Goal: Information Seeking & Learning: Learn about a topic

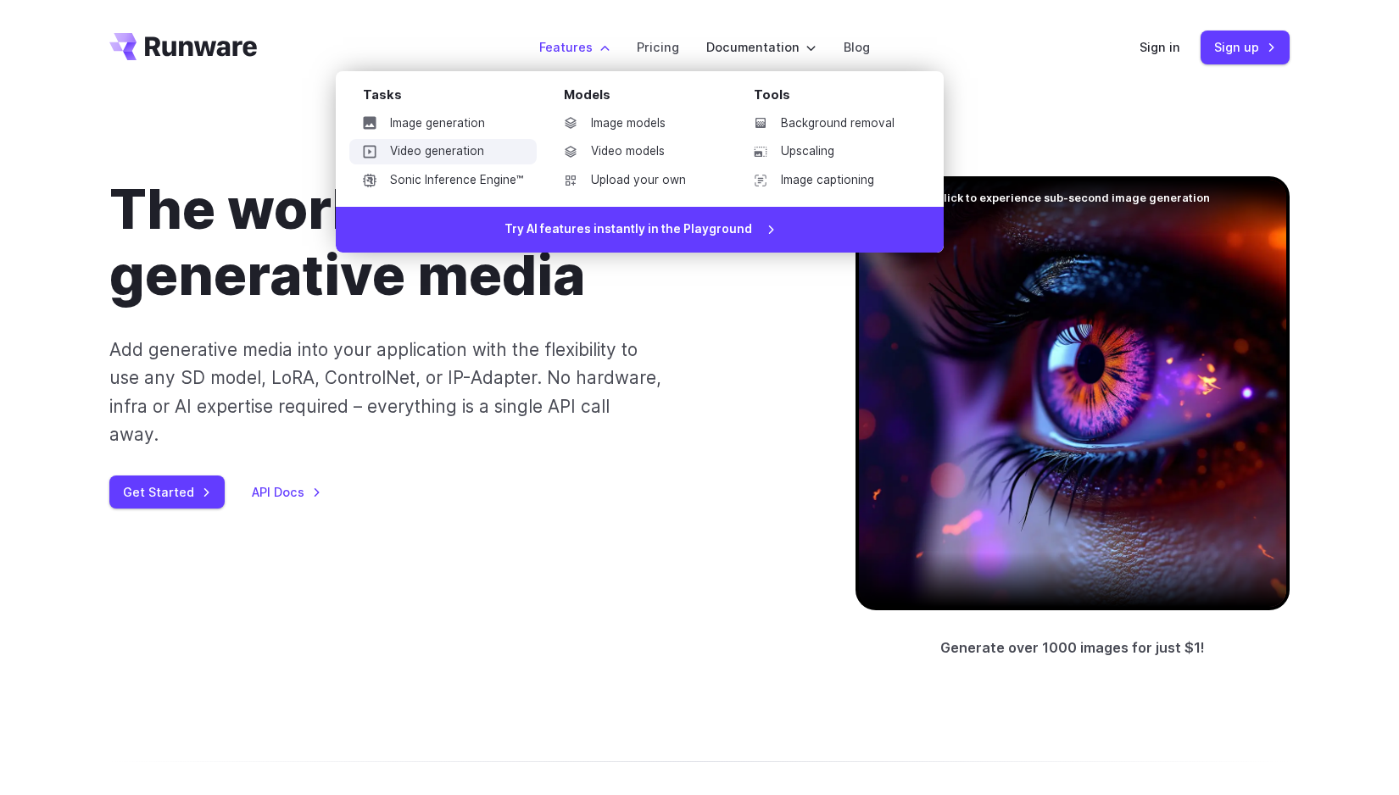
click at [470, 158] on link "Video generation" at bounding box center [442, 151] width 187 height 25
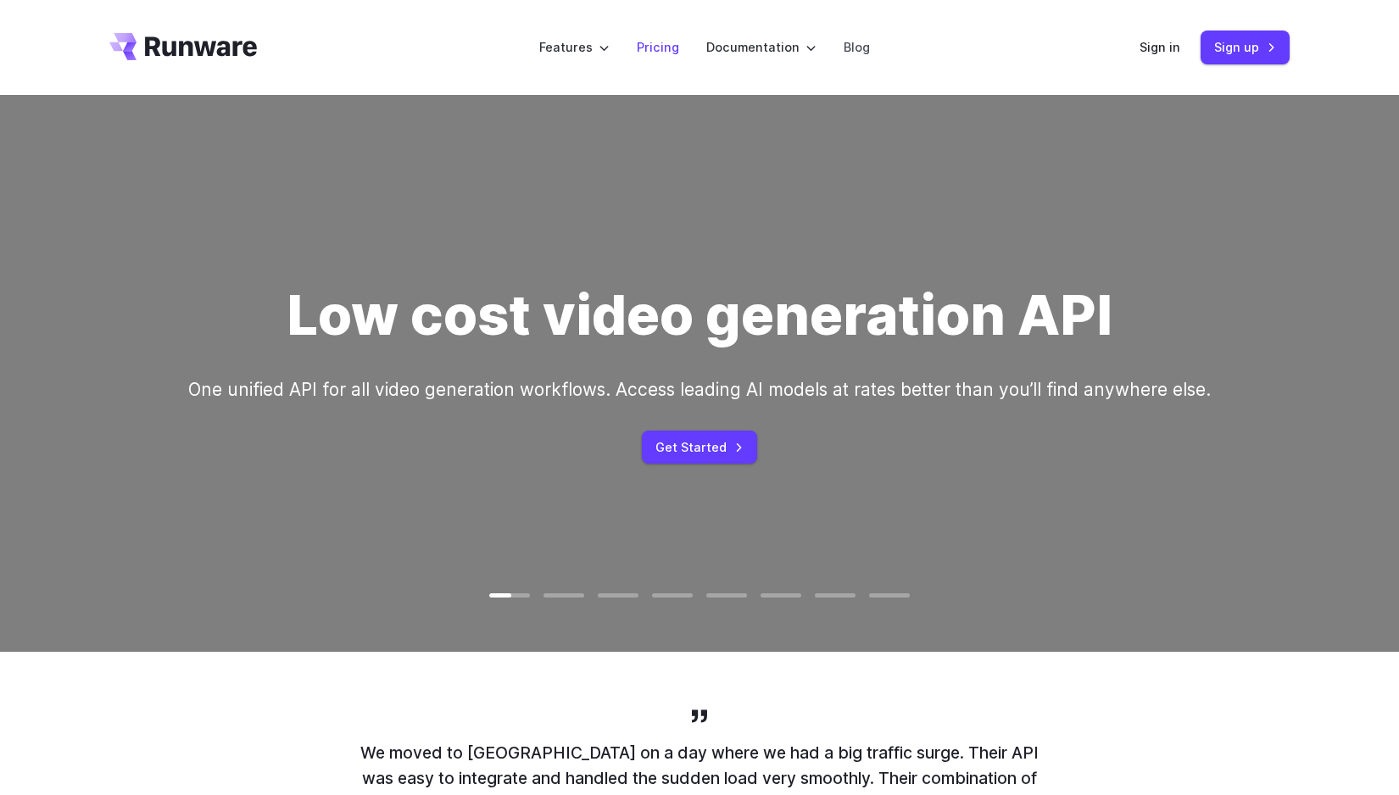
click at [656, 50] on link "Pricing" at bounding box center [658, 46] width 42 height 19
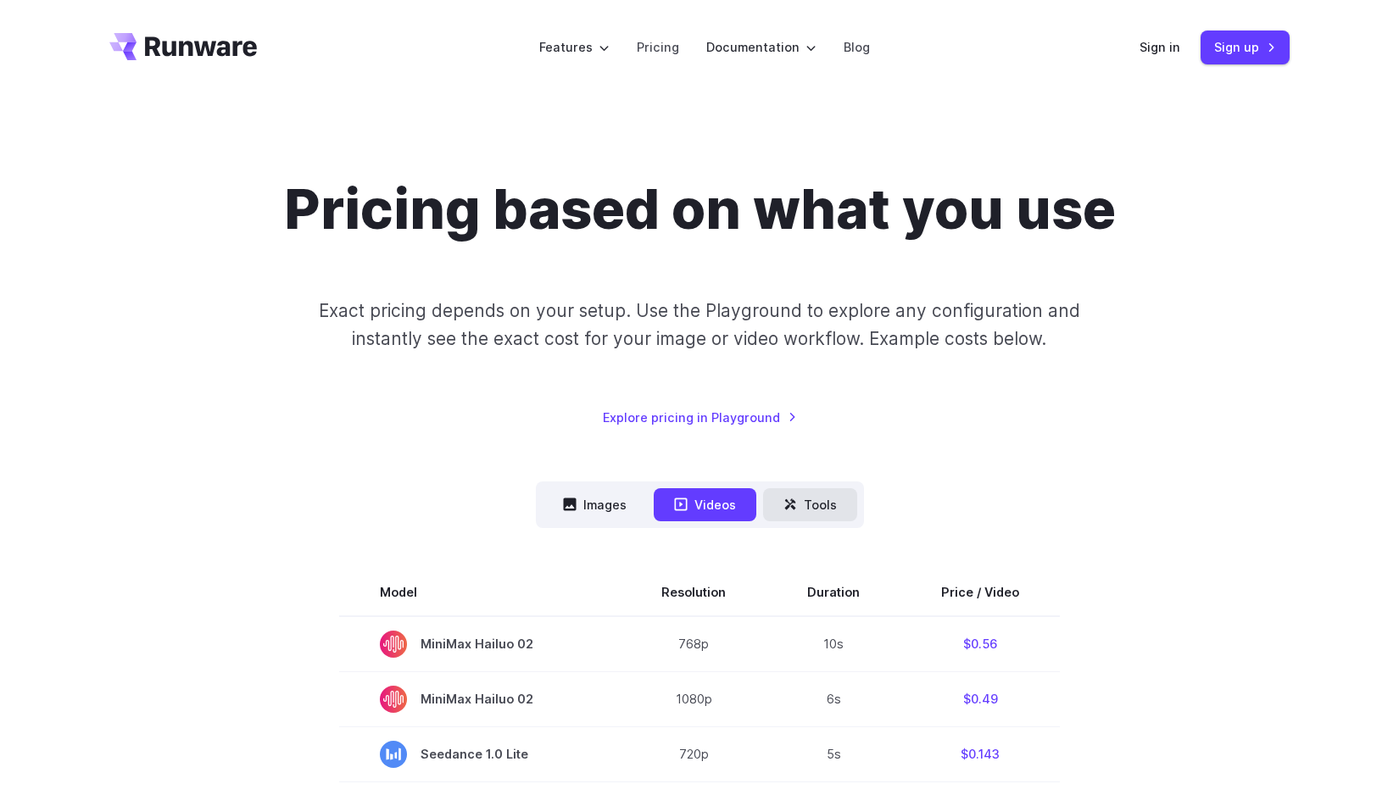
click at [802, 503] on button "Tools" at bounding box center [810, 504] width 94 height 33
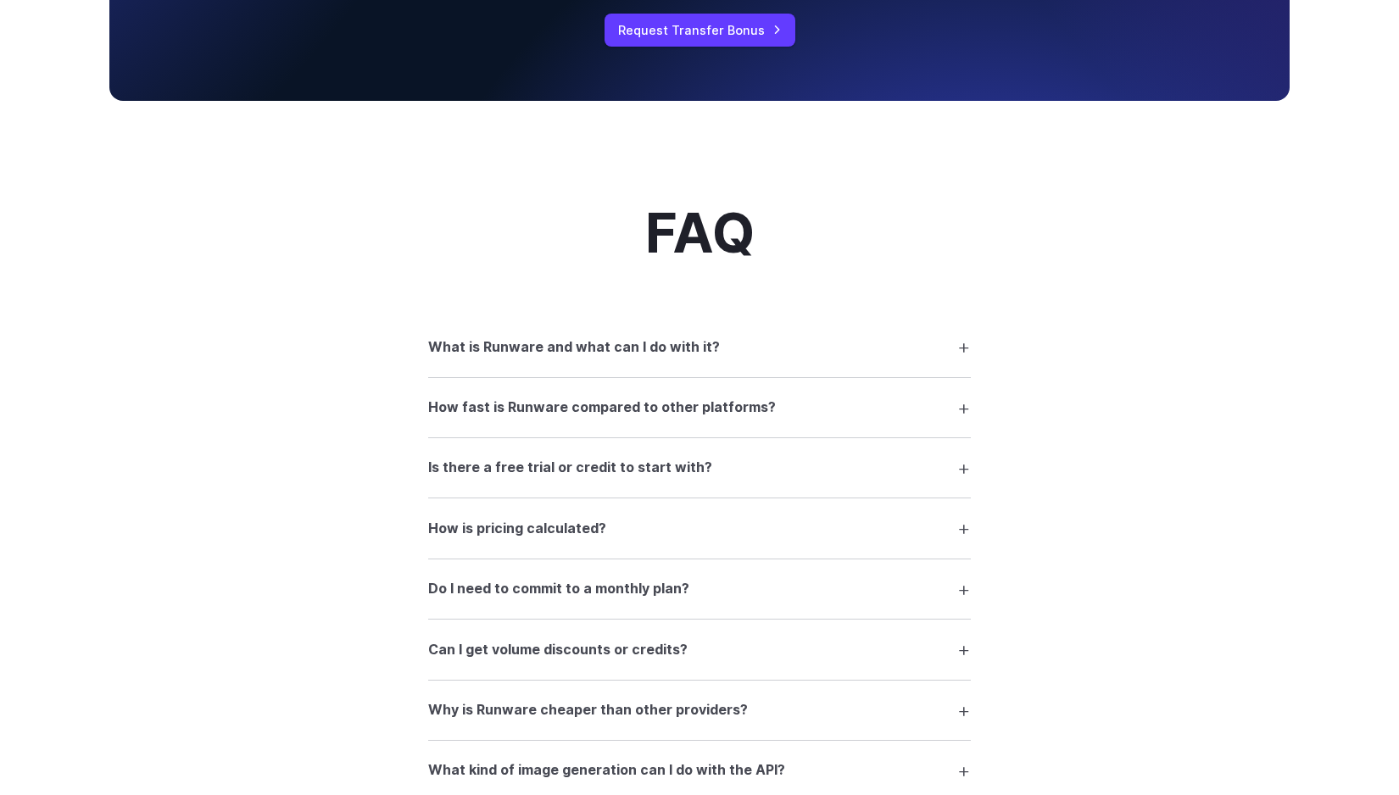
scroll to position [1376, 0]
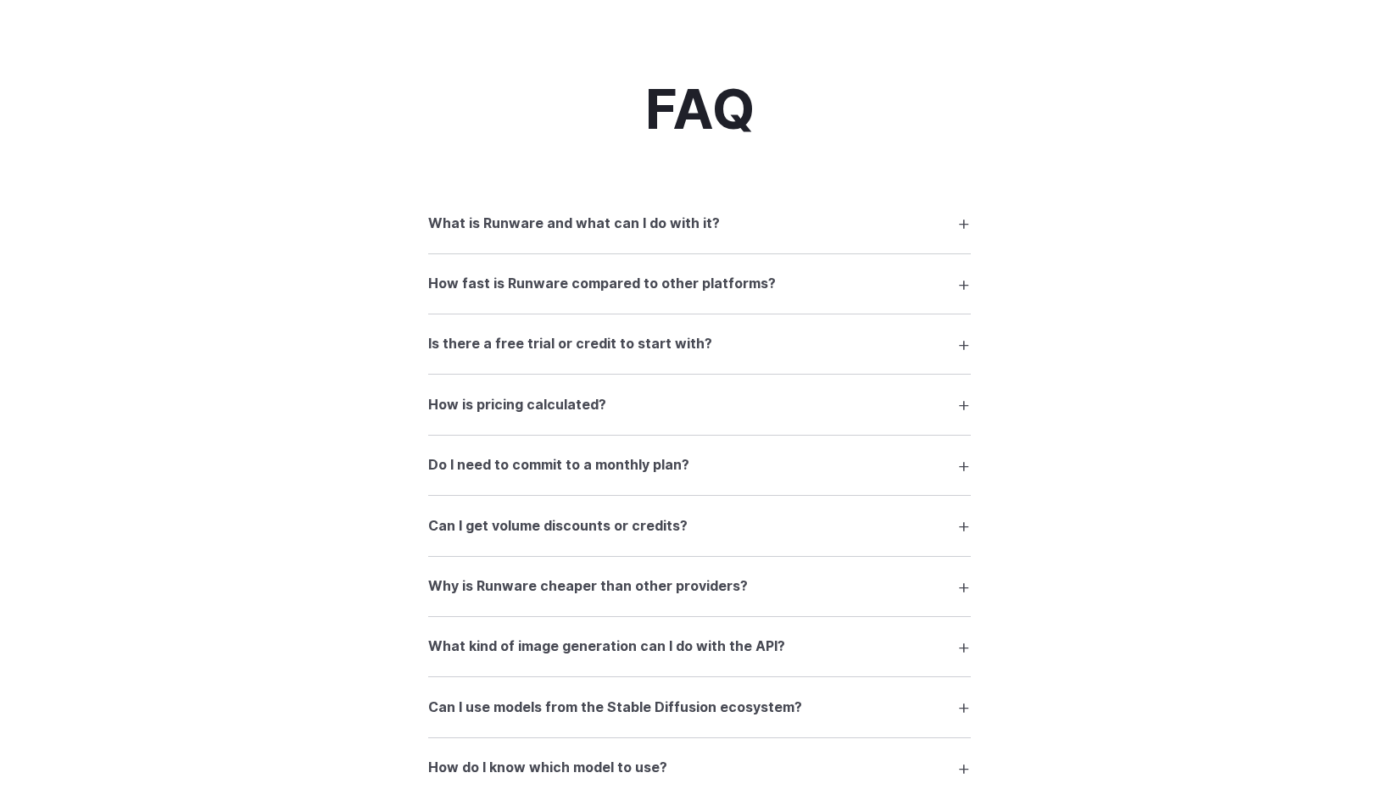
click at [533, 241] on details "What is Runware and what can I do with it? Runware is a high-performance AI inf…" at bounding box center [699, 223] width 542 height 60
click at [537, 224] on h3 "What is Runware and what can I do with it?" at bounding box center [574, 224] width 292 height 22
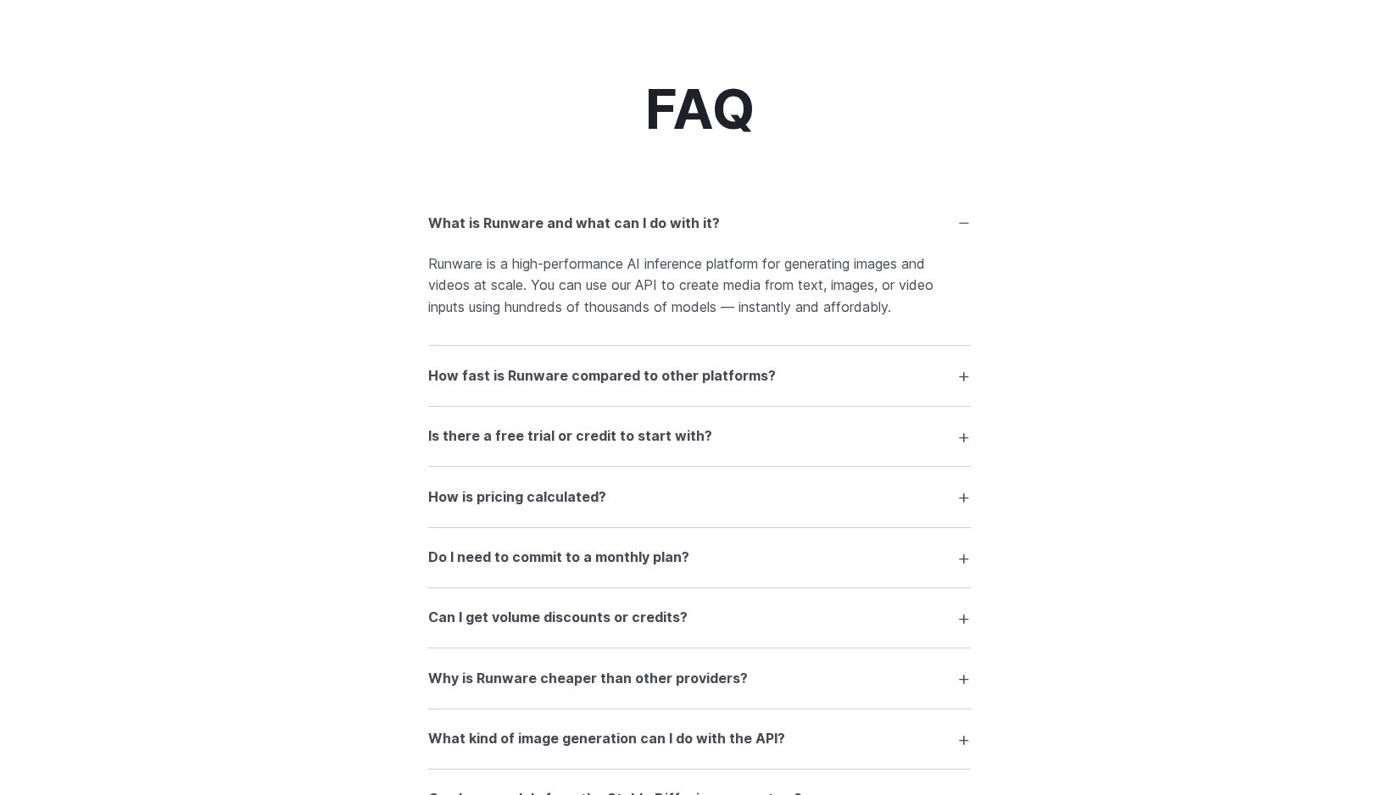
click at [511, 225] on h3 "What is Runware and what can I do with it?" at bounding box center [574, 224] width 292 height 22
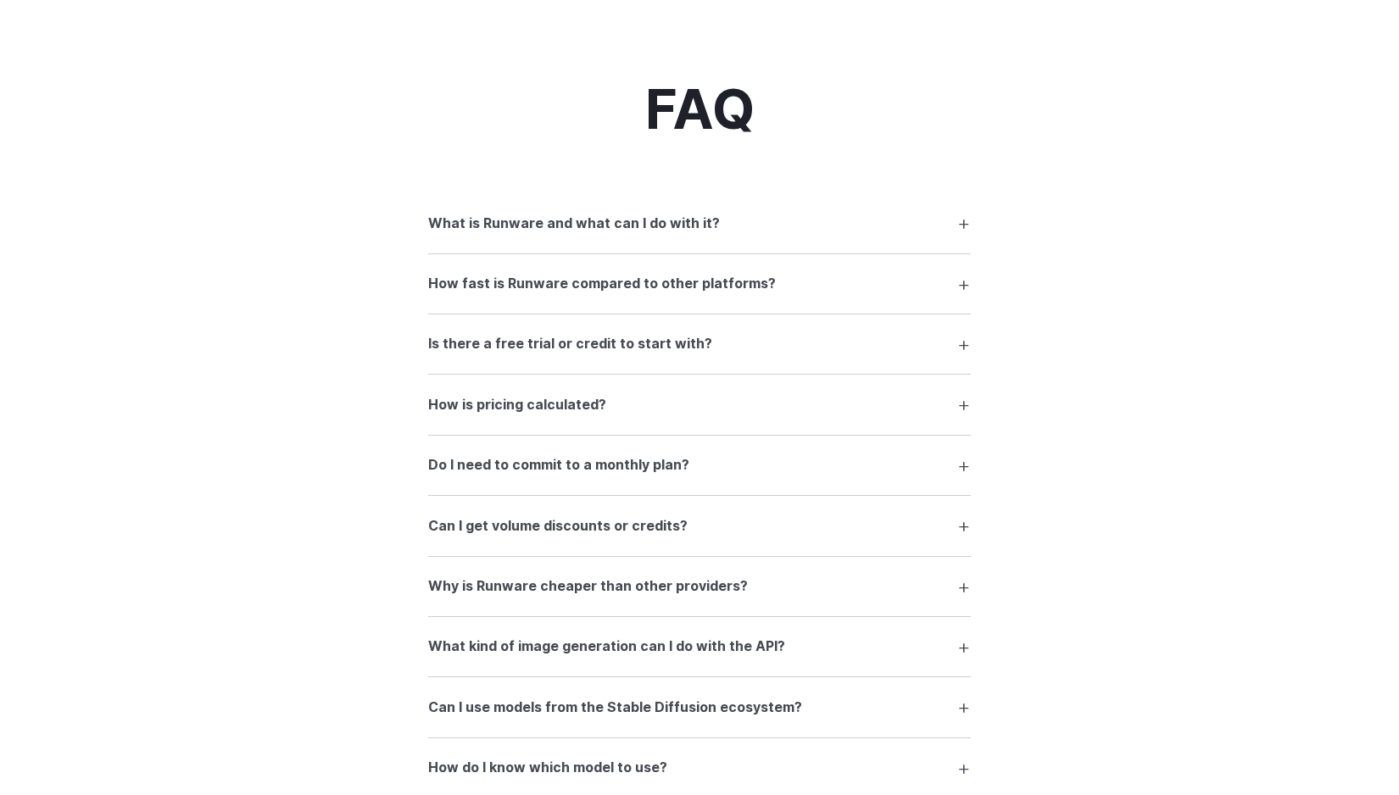
click at [546, 331] on summary "Is there a free trial or credit to start with?" at bounding box center [699, 344] width 542 height 32
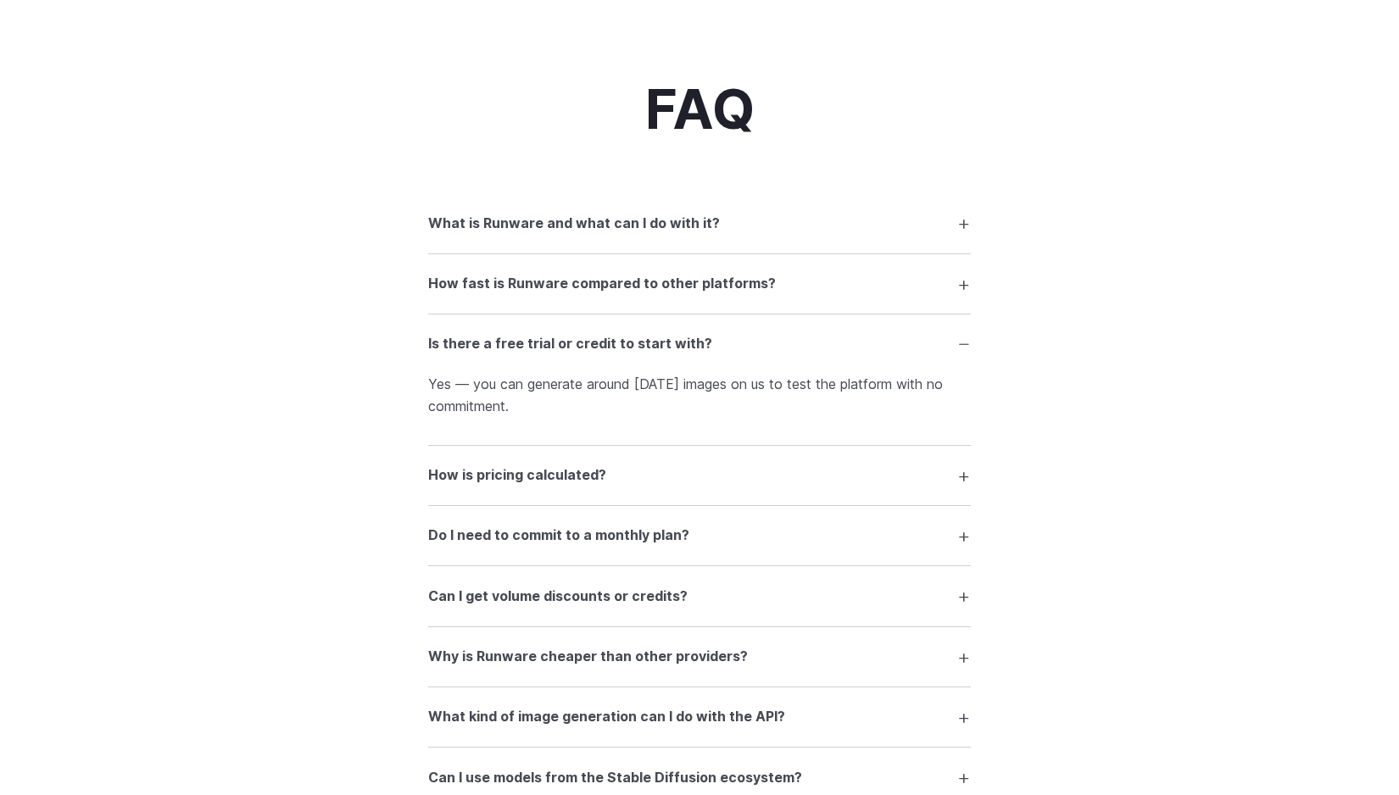
click at [546, 331] on summary "Is there a free trial or credit to start with?" at bounding box center [699, 344] width 542 height 32
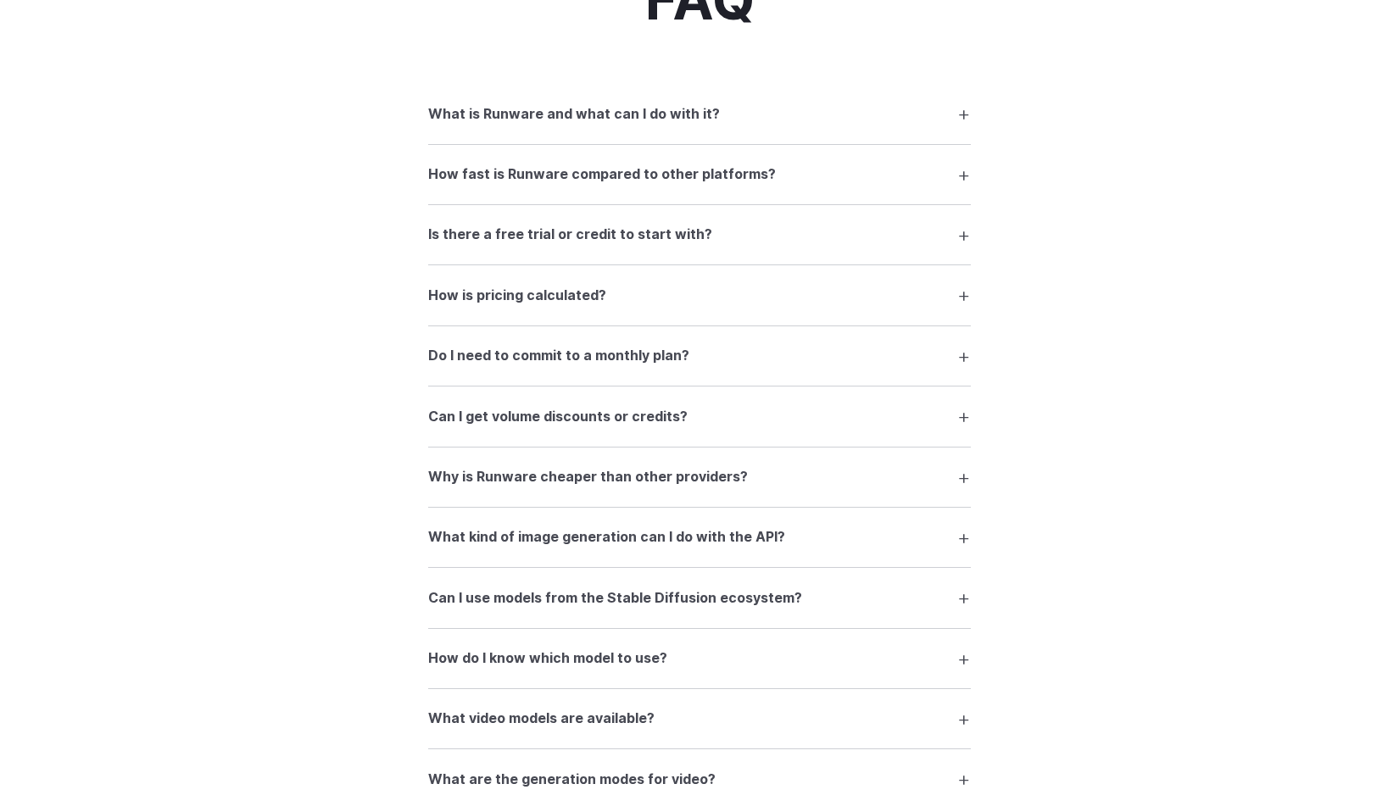
scroll to position [1487, 0]
click at [547, 360] on h3 "Do I need to commit to a monthly plan?" at bounding box center [558, 354] width 261 height 22
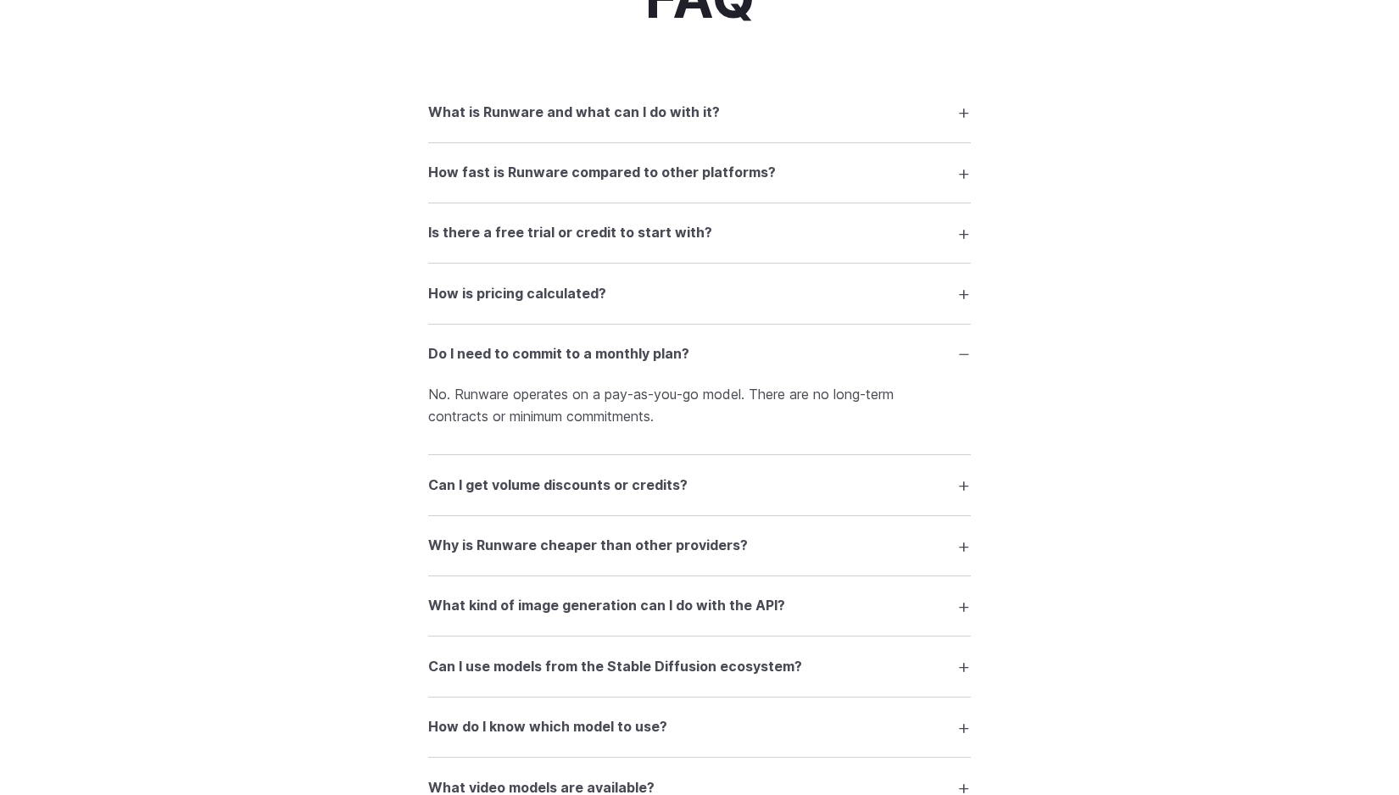
click at [548, 360] on h3 "Do I need to commit to a monthly plan?" at bounding box center [558, 354] width 261 height 22
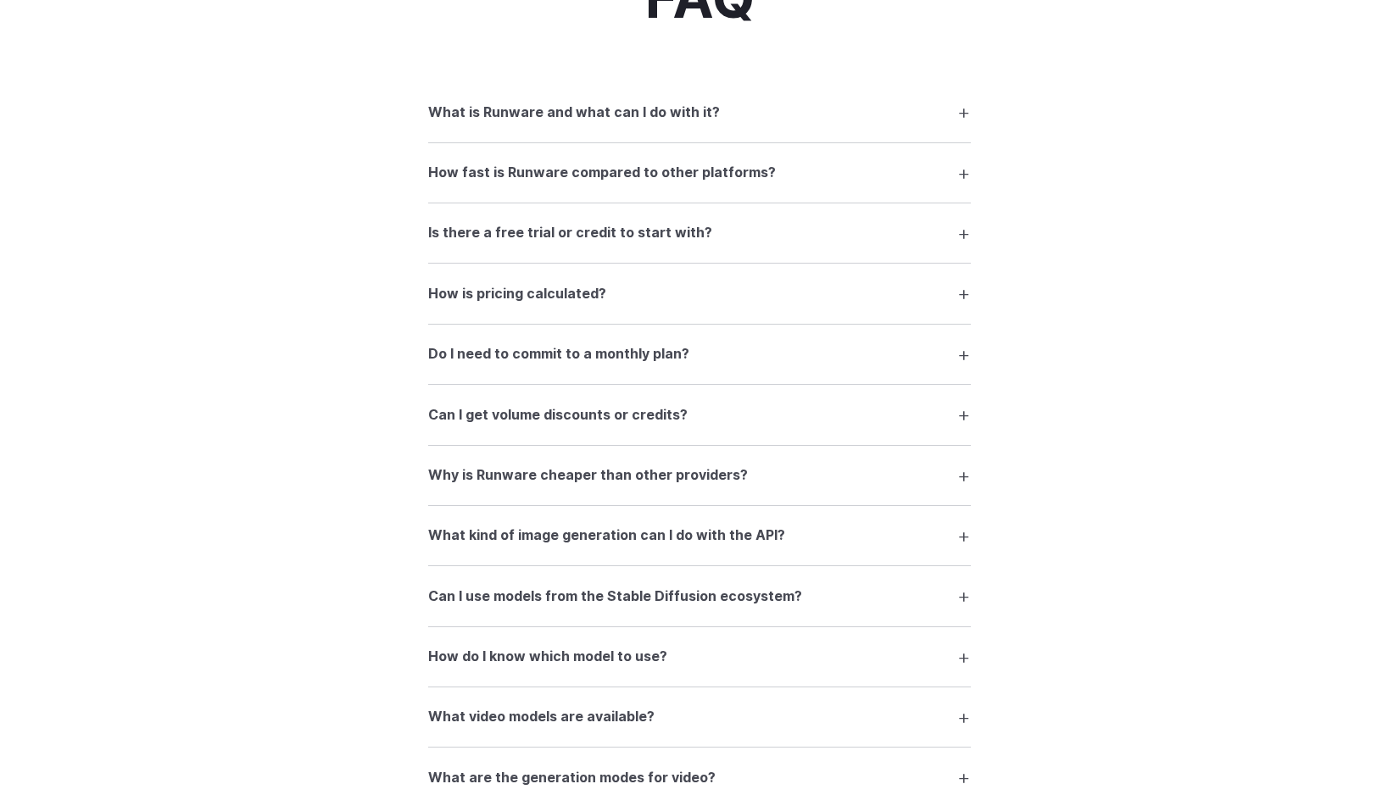
click at [549, 405] on summary "Can I get volume discounts or credits?" at bounding box center [699, 414] width 542 height 32
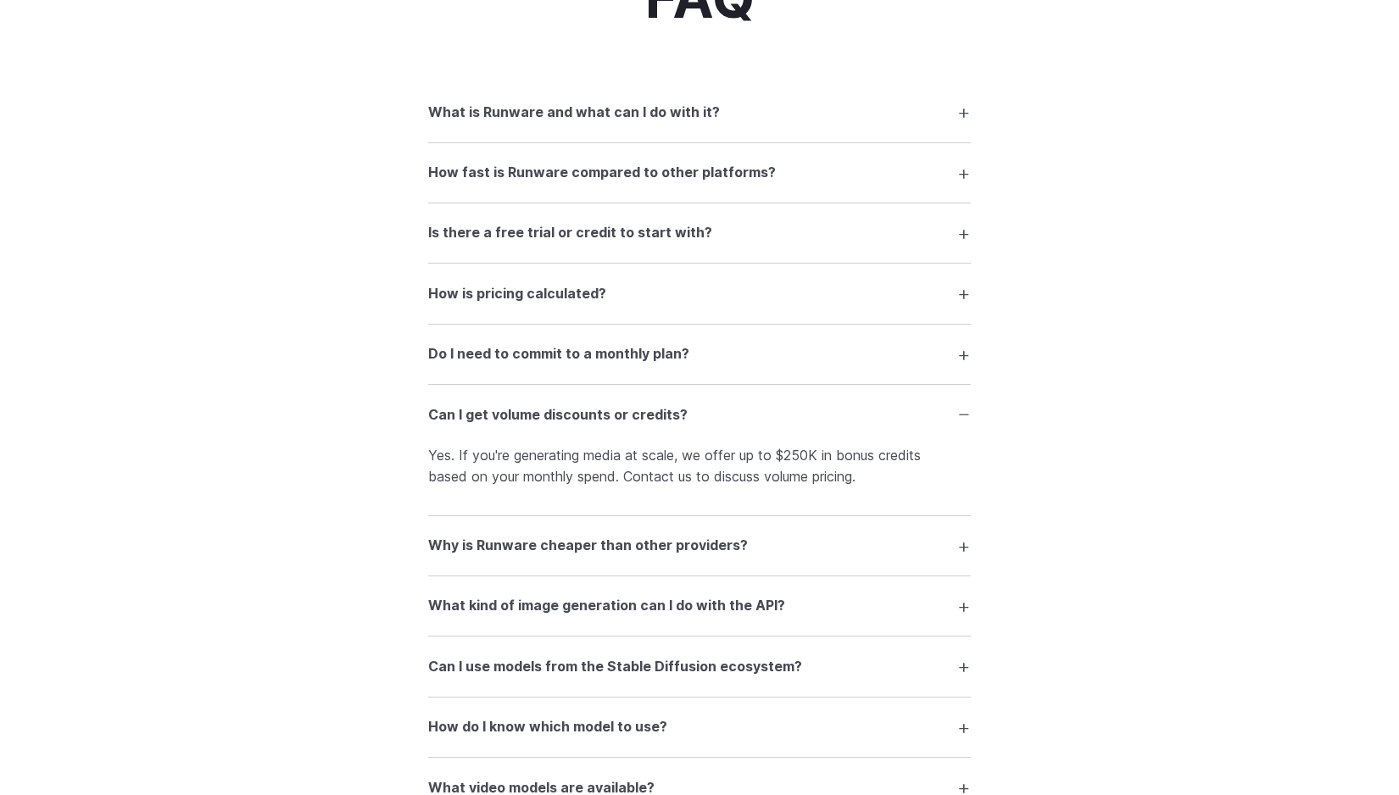
click at [549, 405] on summary "Can I get volume discounts or credits?" at bounding box center [699, 414] width 542 height 32
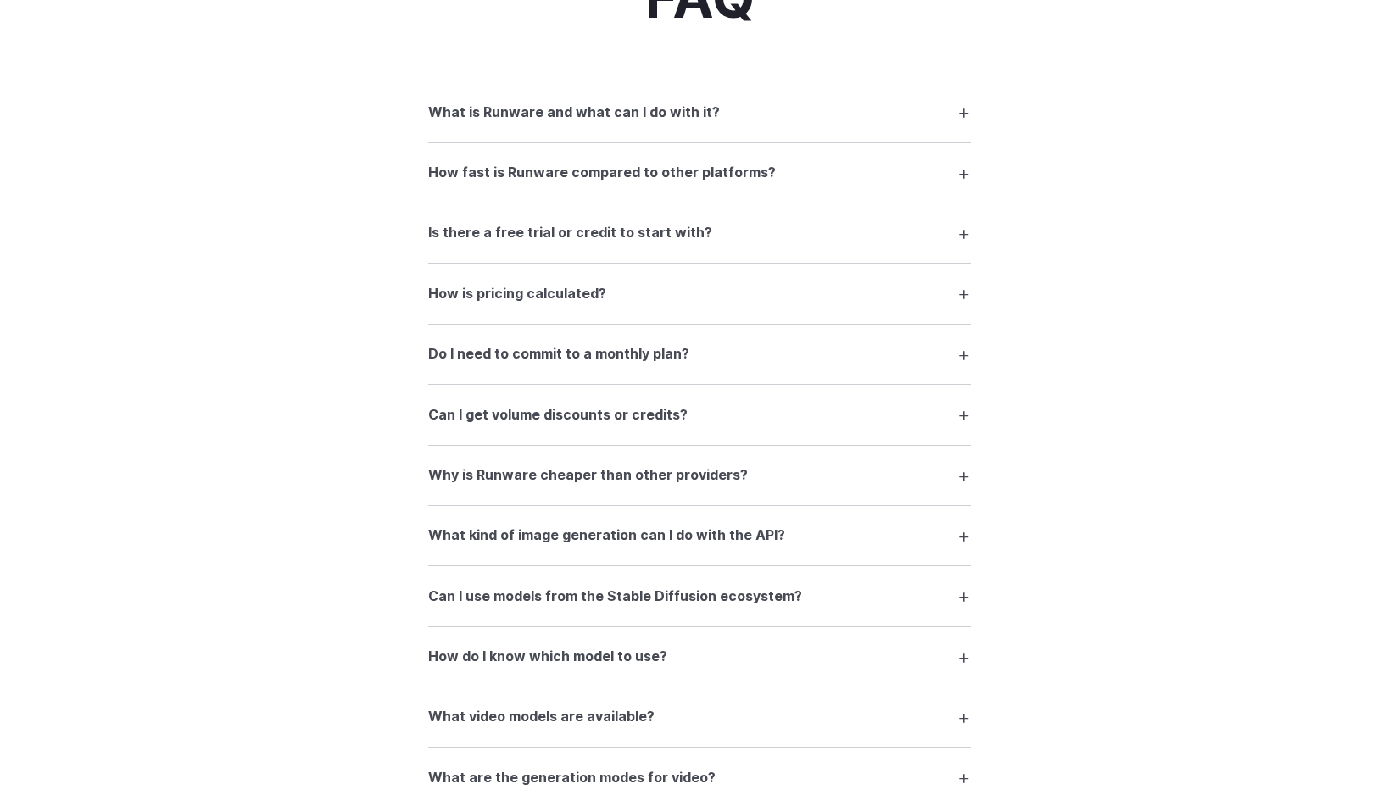
click at [526, 469] on h3 "Why is Runware cheaper than other providers?" at bounding box center [588, 475] width 320 height 22
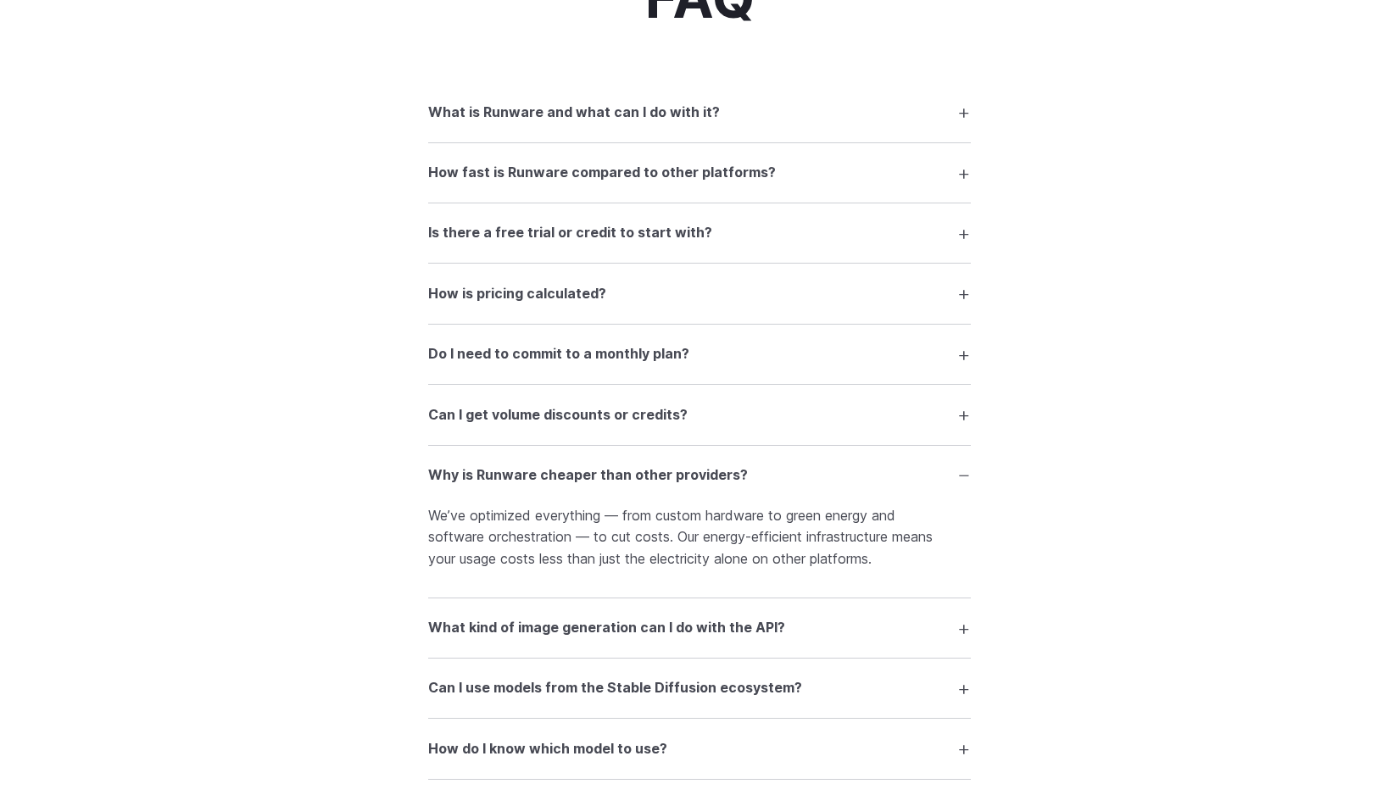
click at [526, 469] on h3 "Why is Runware cheaper than other providers?" at bounding box center [588, 475] width 320 height 22
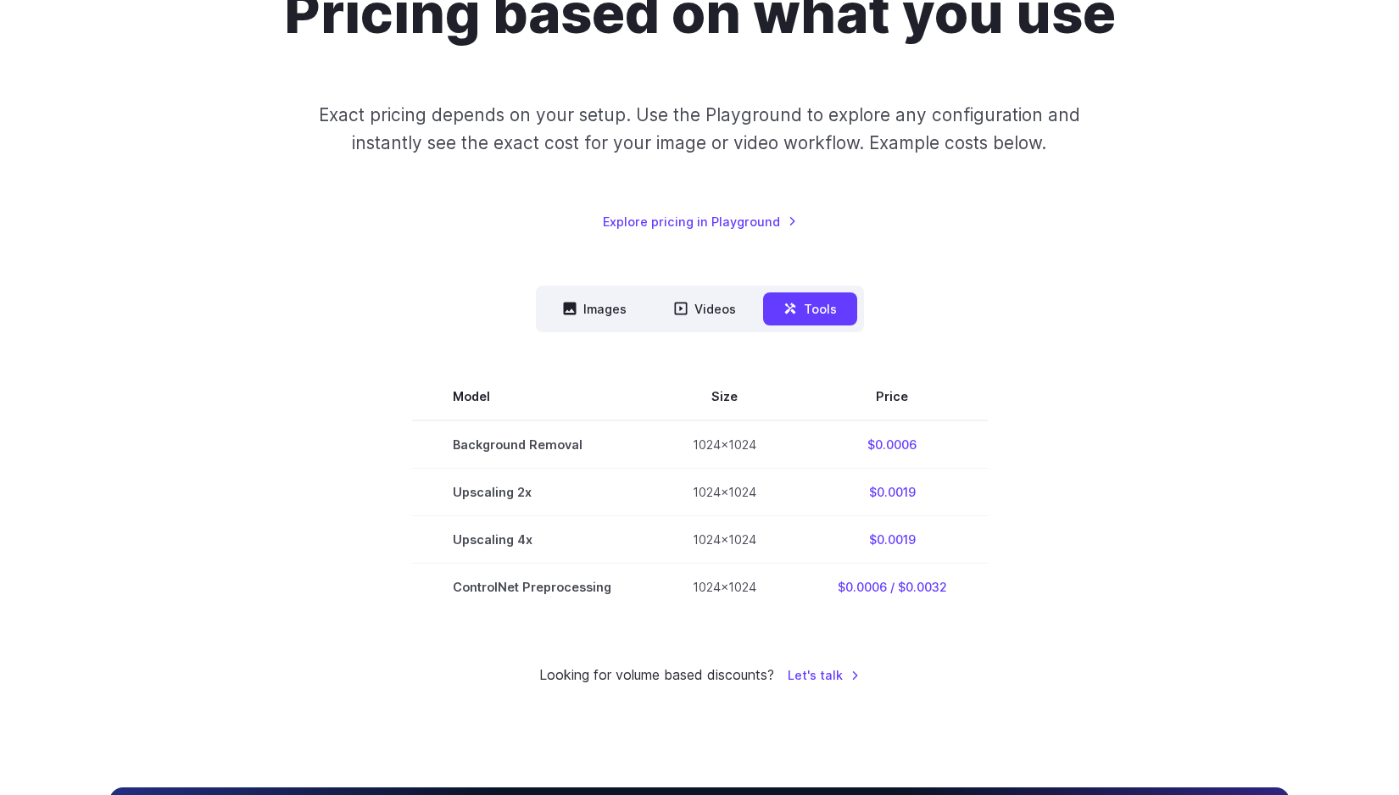
scroll to position [0, 0]
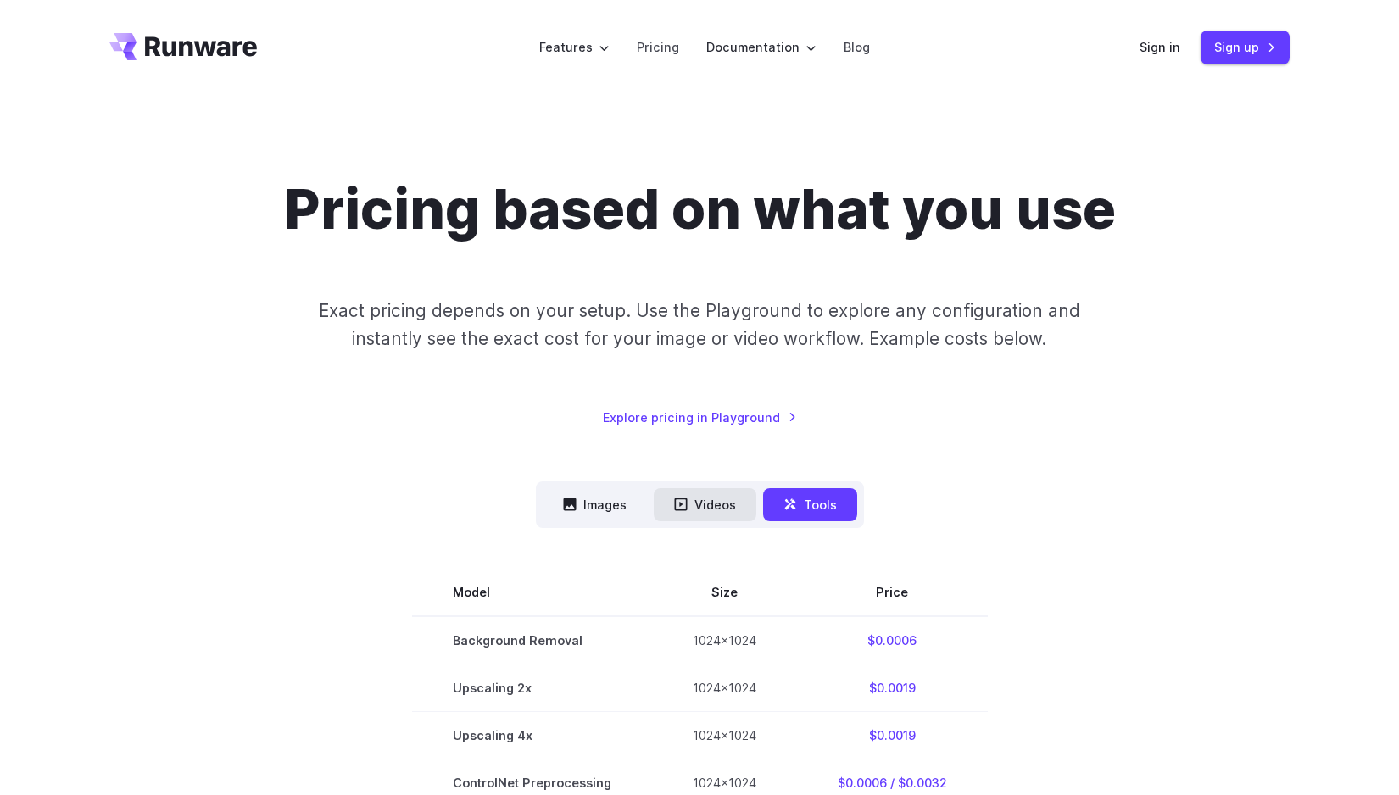
click at [695, 514] on button "Videos" at bounding box center [704, 504] width 103 height 33
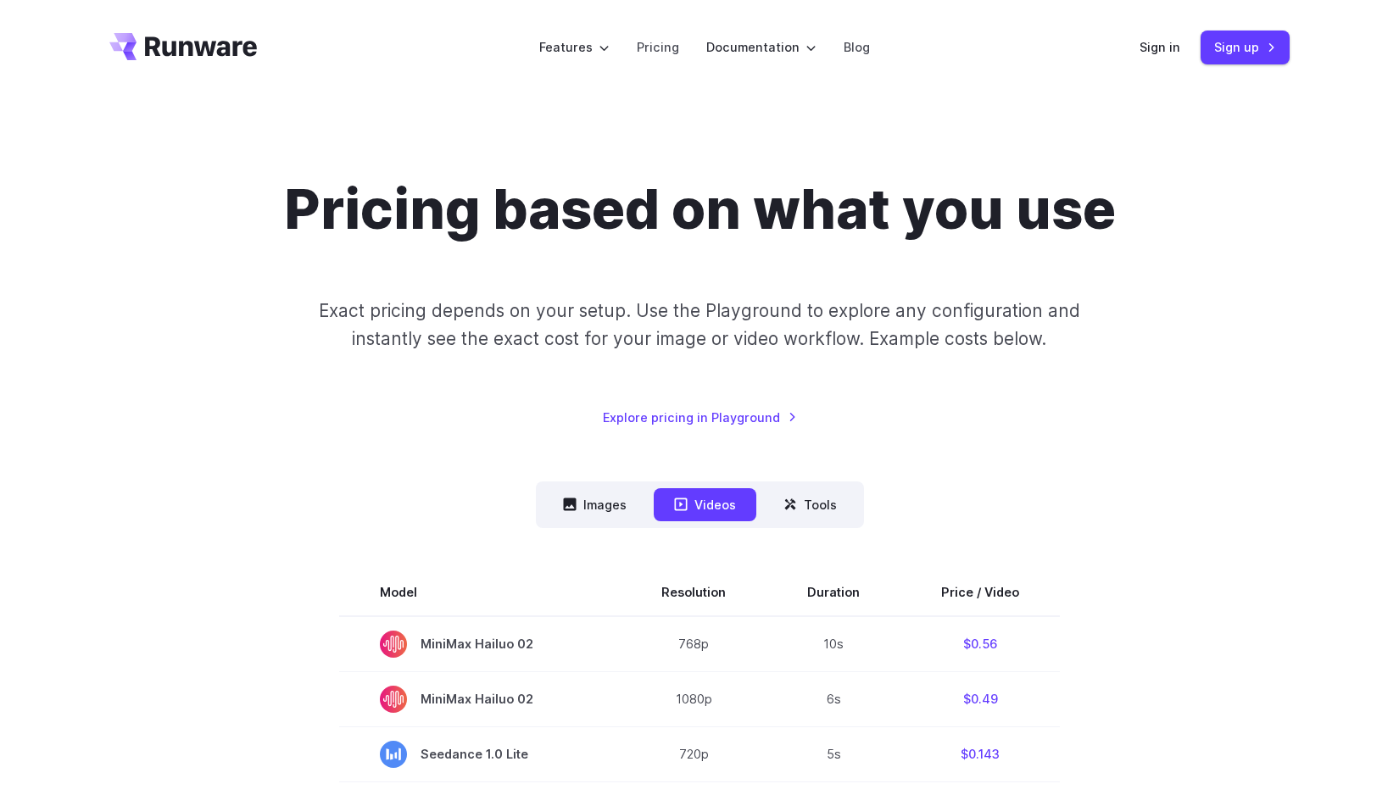
scroll to position [170, 0]
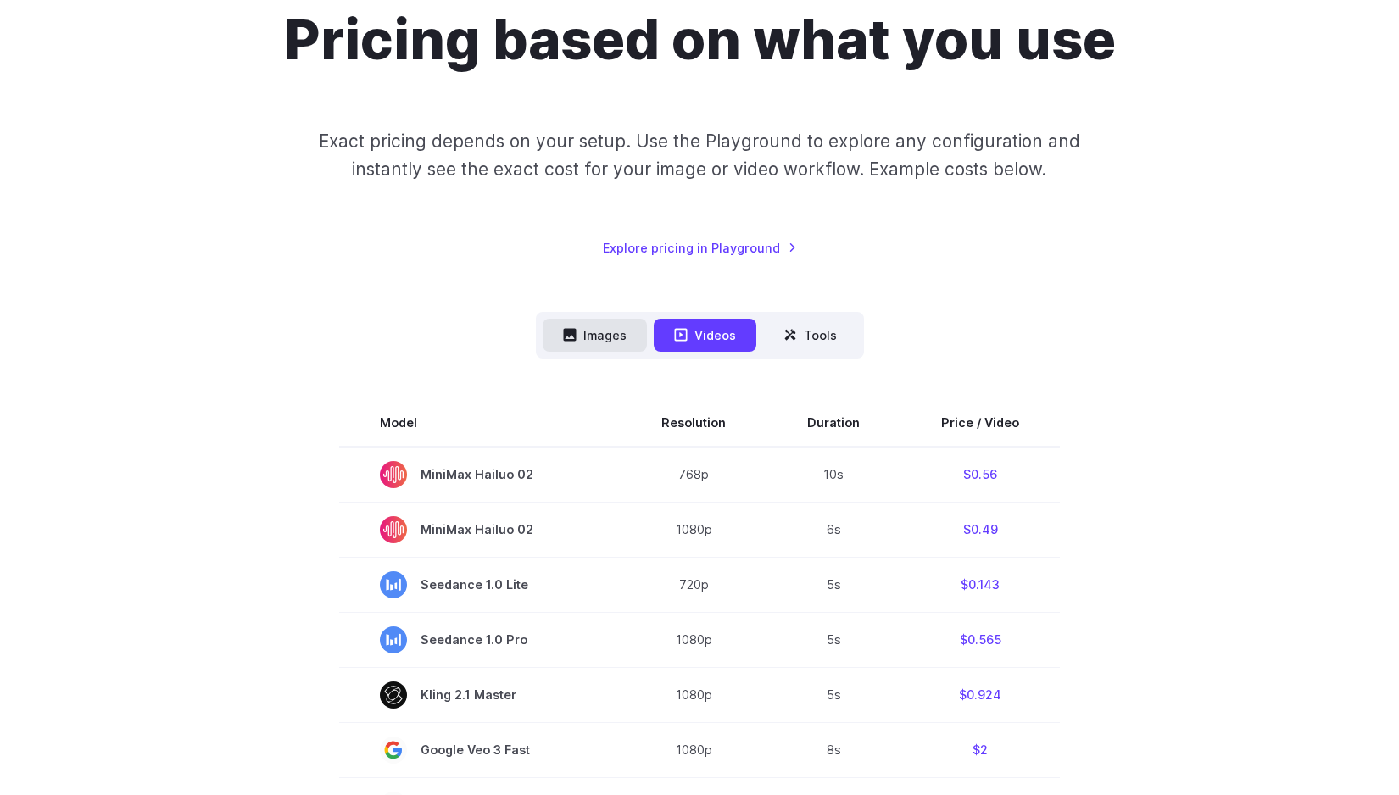
click at [614, 320] on button "Images" at bounding box center [594, 335] width 104 height 33
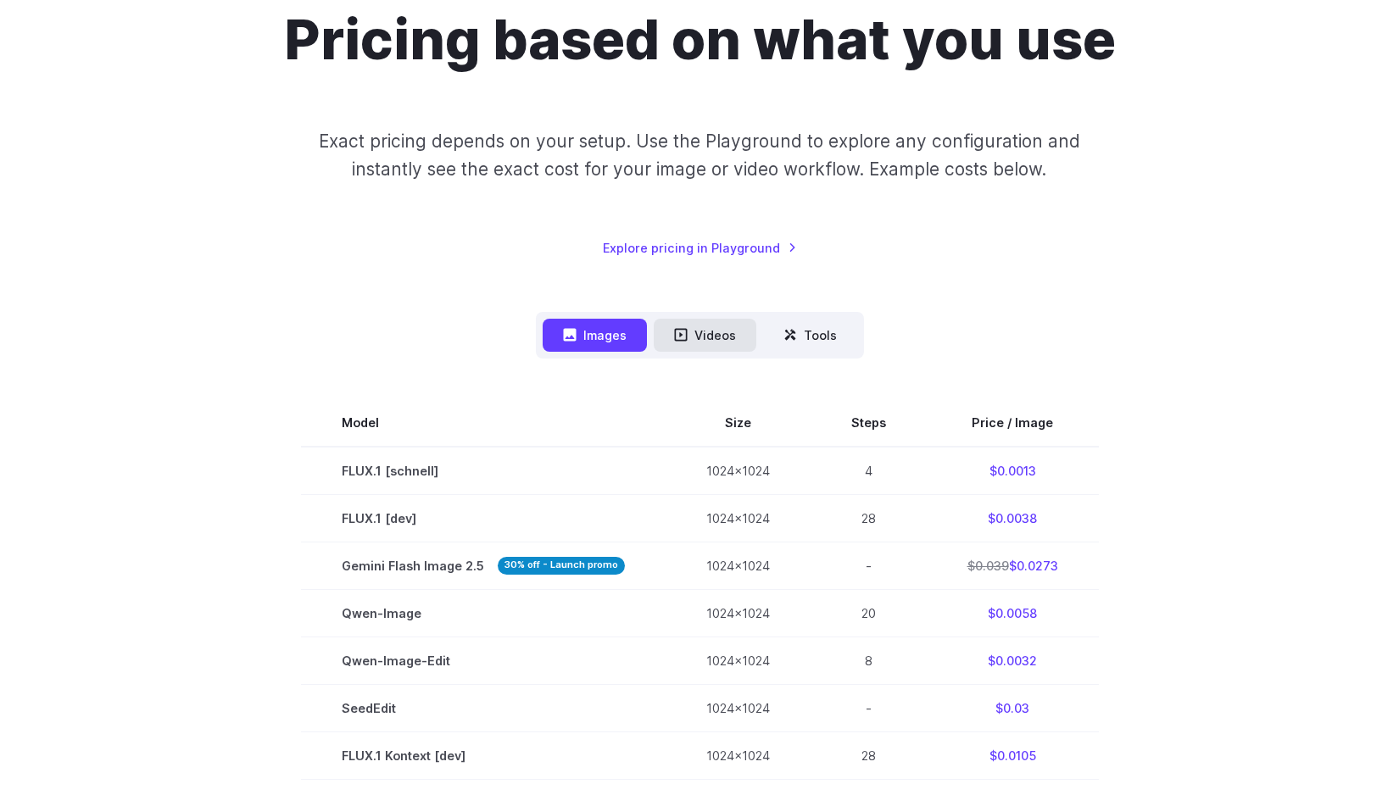
click at [680, 345] on button "Videos" at bounding box center [704, 335] width 103 height 33
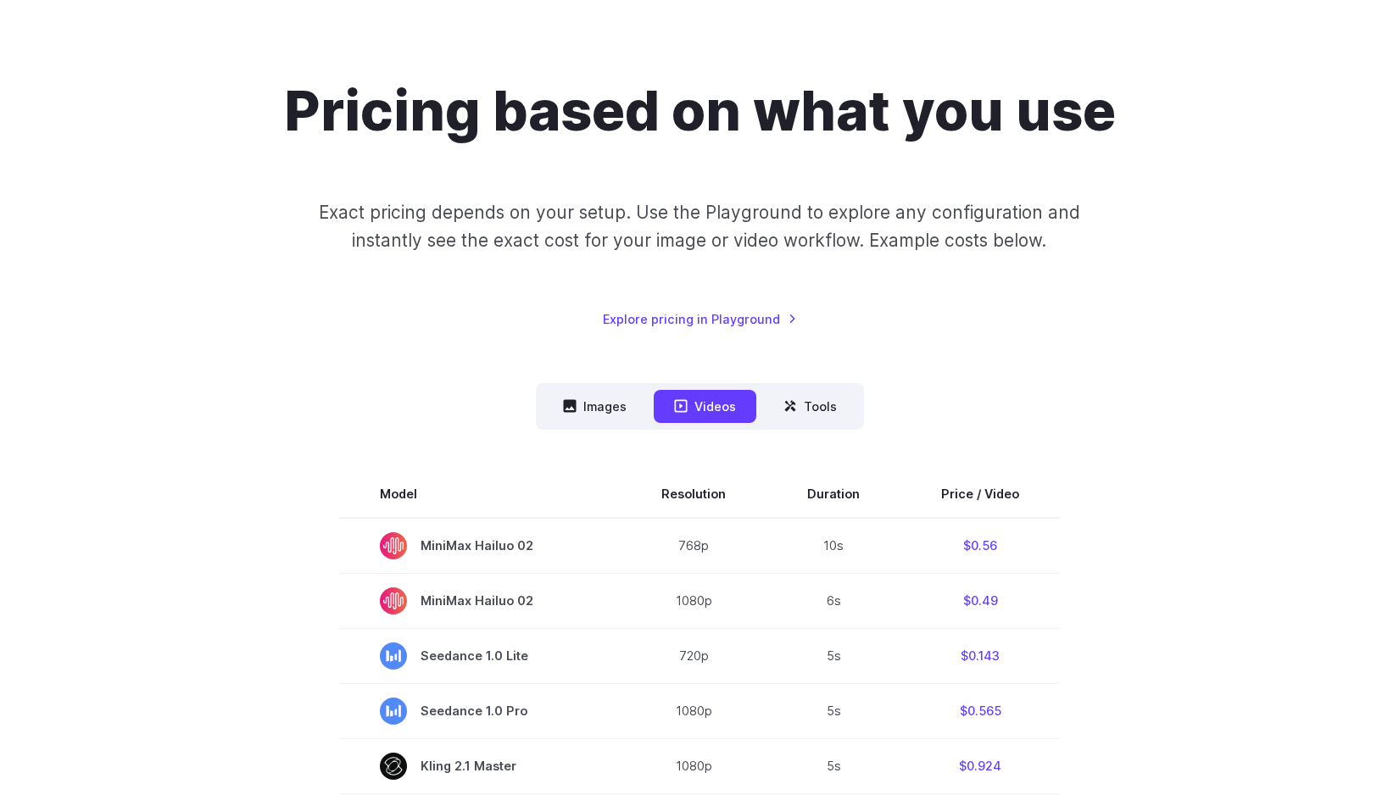
scroll to position [0, 0]
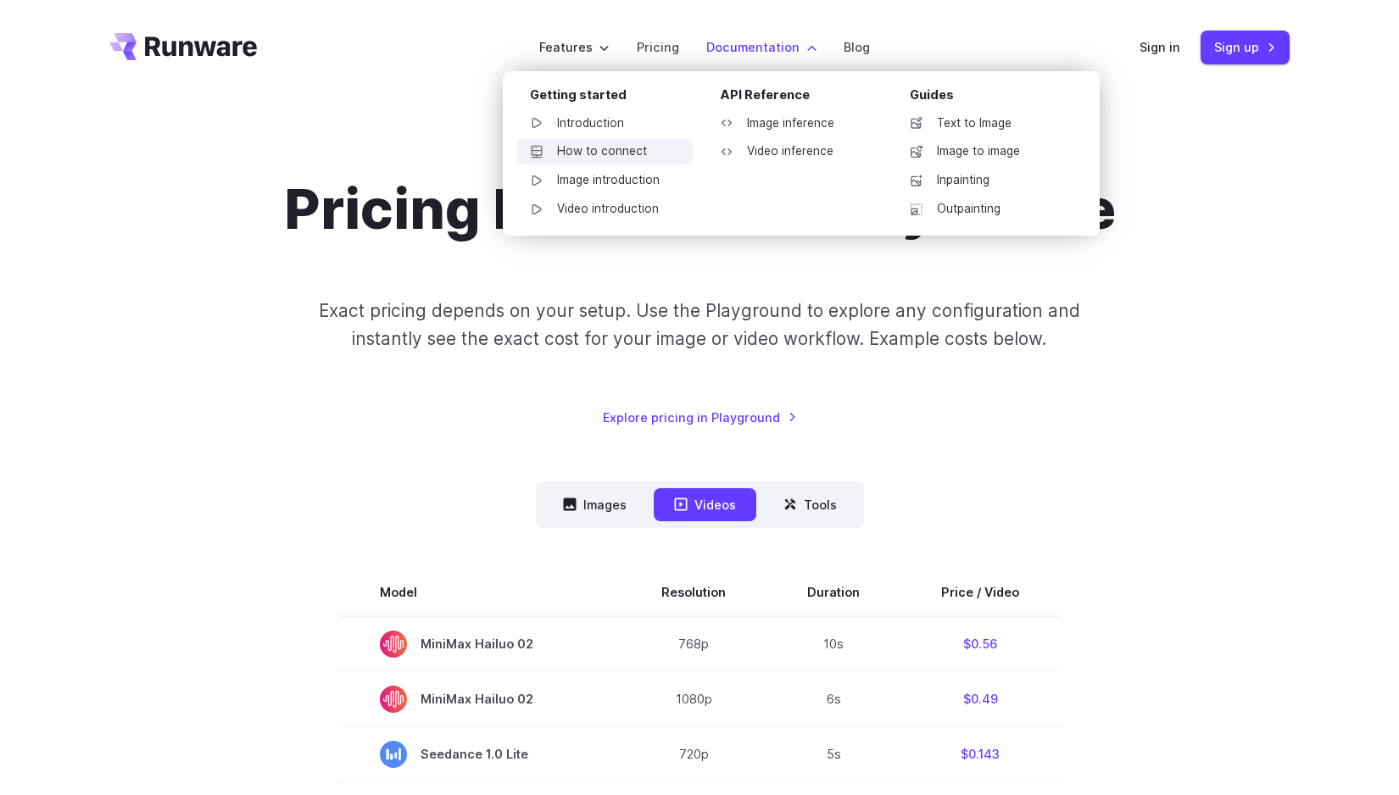
click at [620, 148] on link "How to connect" at bounding box center [604, 151] width 176 height 25
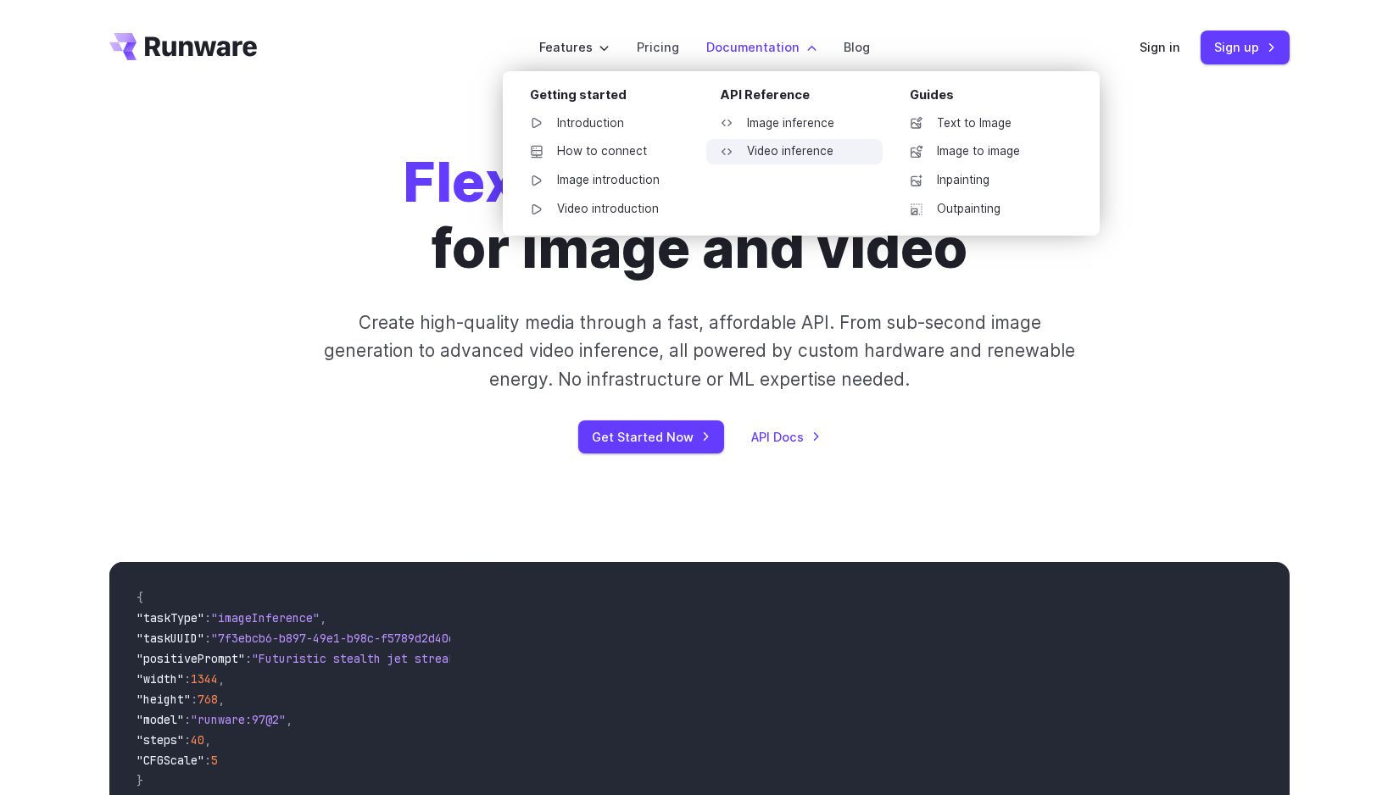
click at [816, 149] on link "Video inference" at bounding box center [794, 151] width 176 height 25
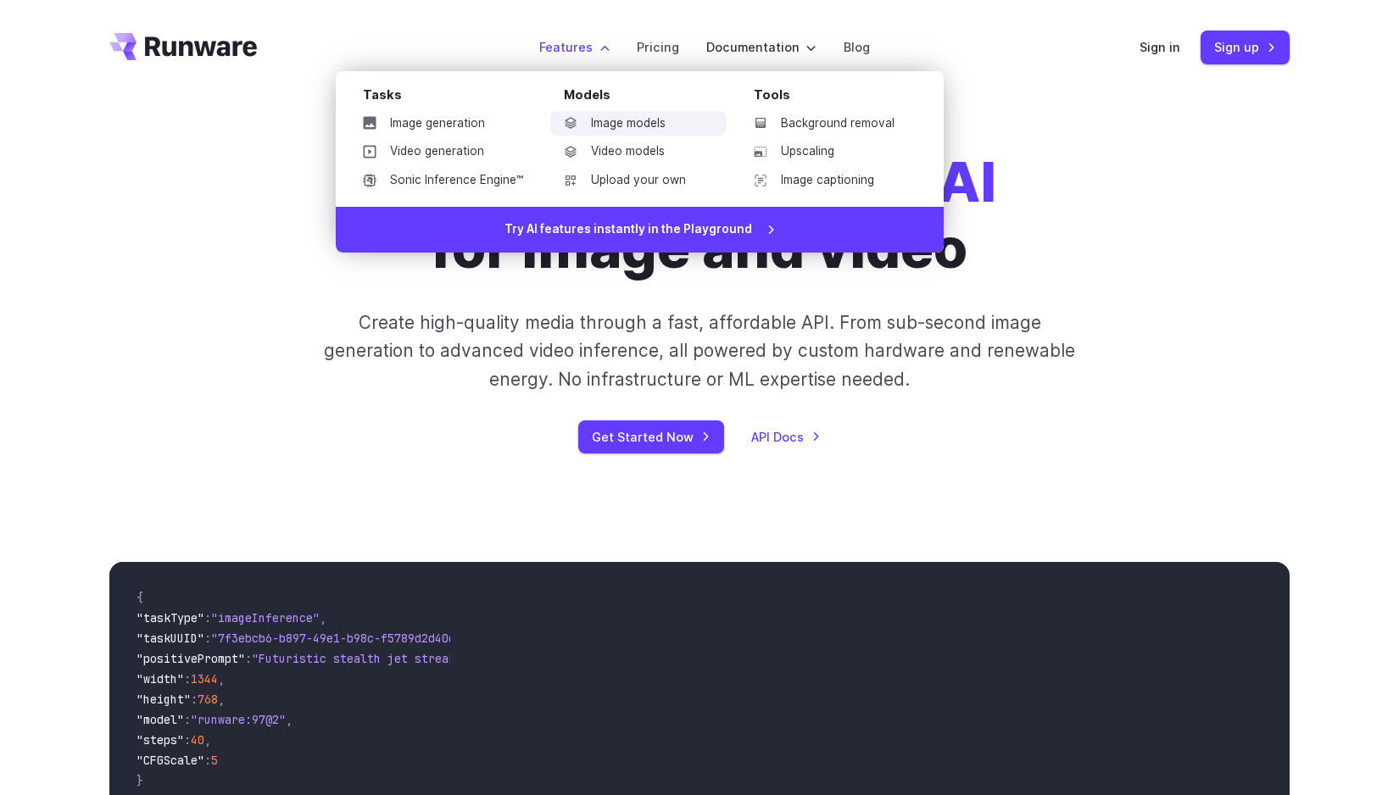
click at [650, 131] on link "Image models" at bounding box center [638, 123] width 176 height 25
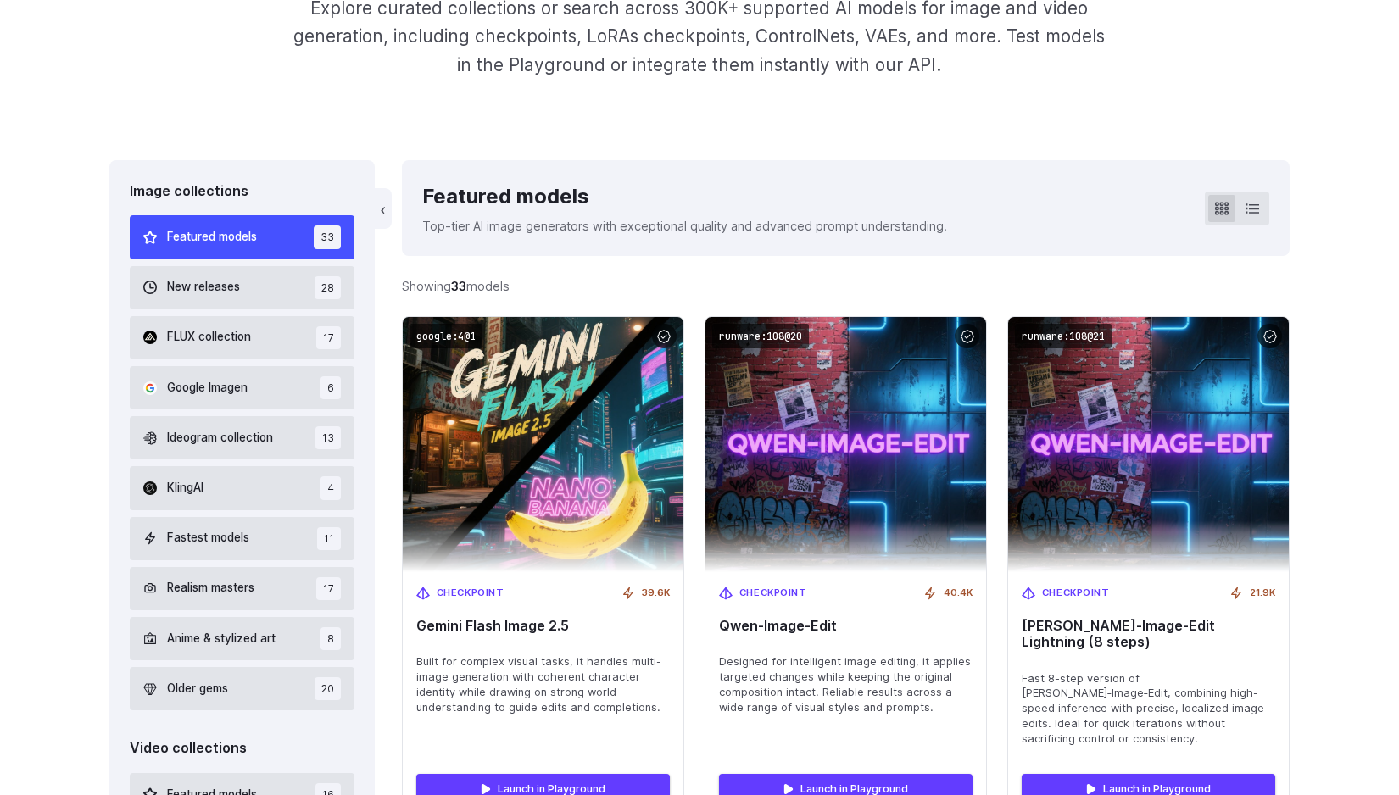
scroll to position [605, 0]
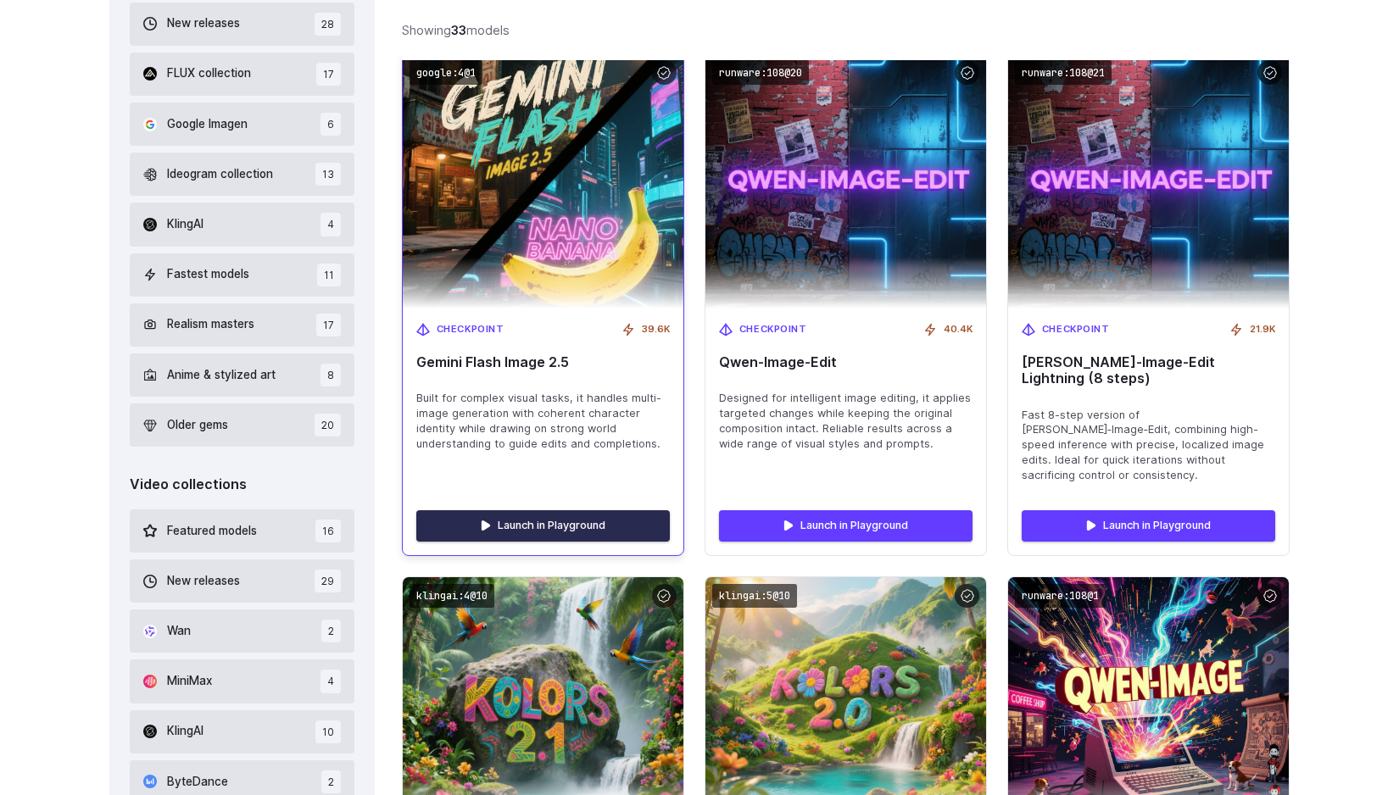
click at [621, 510] on link "Launch in Playground" at bounding box center [542, 525] width 253 height 31
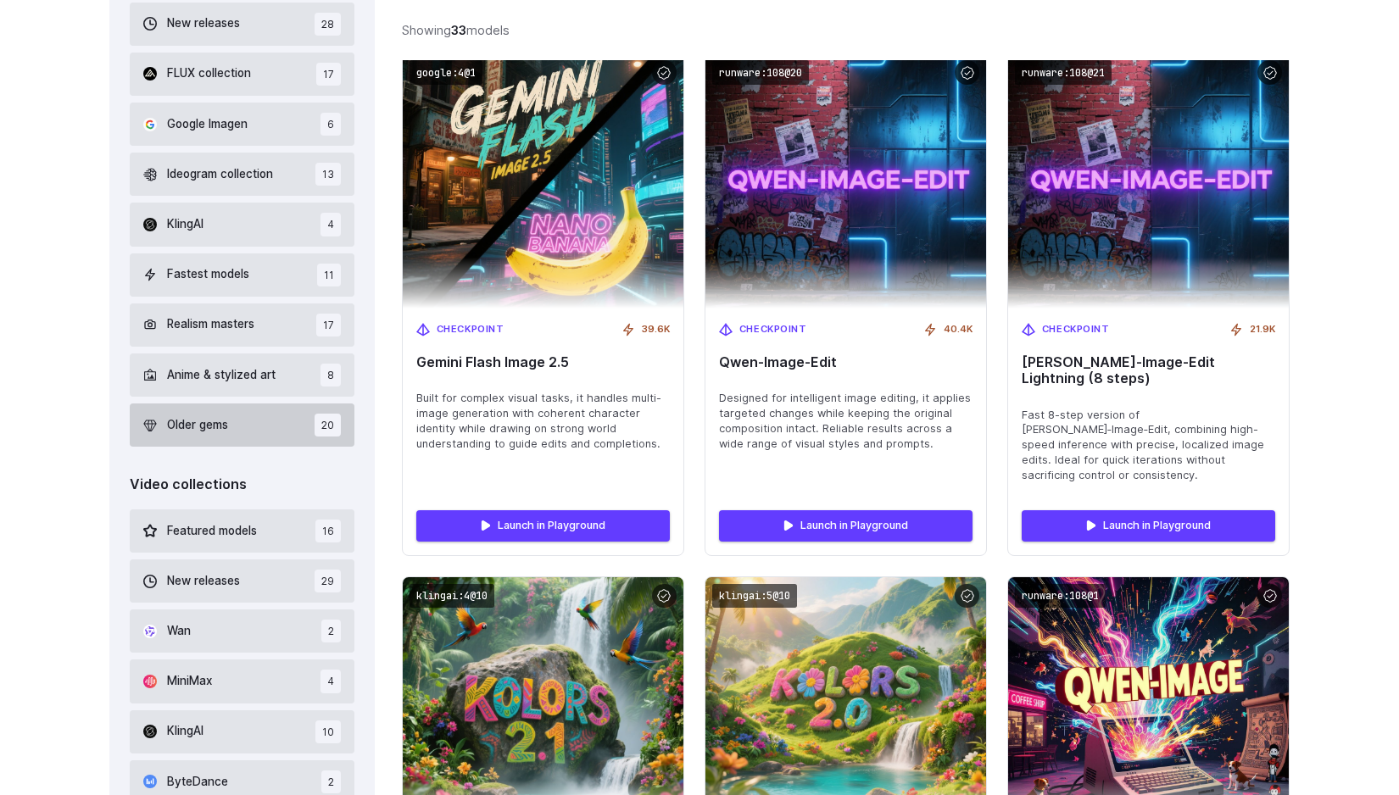
click at [222, 433] on span "Older gems" at bounding box center [197, 425] width 61 height 19
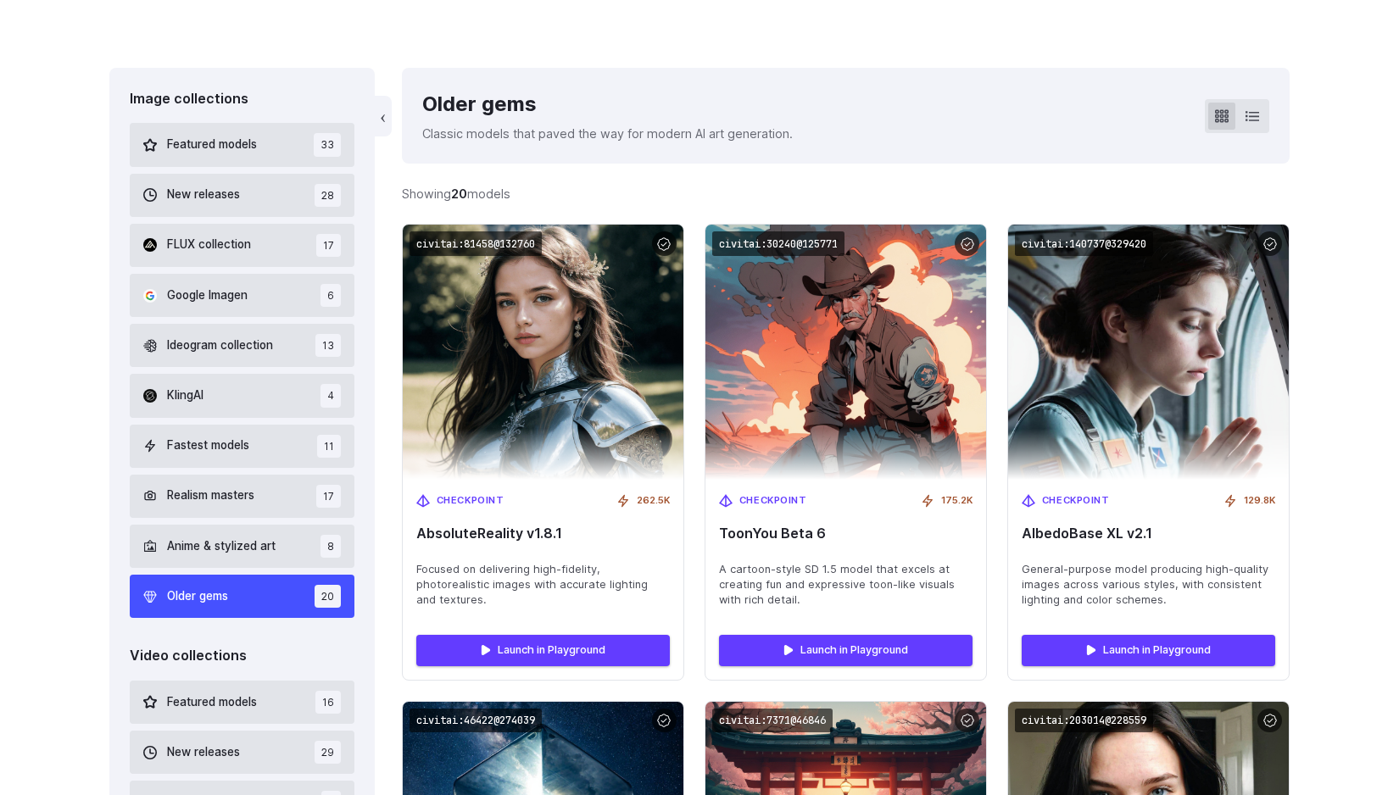
scroll to position [393, 0]
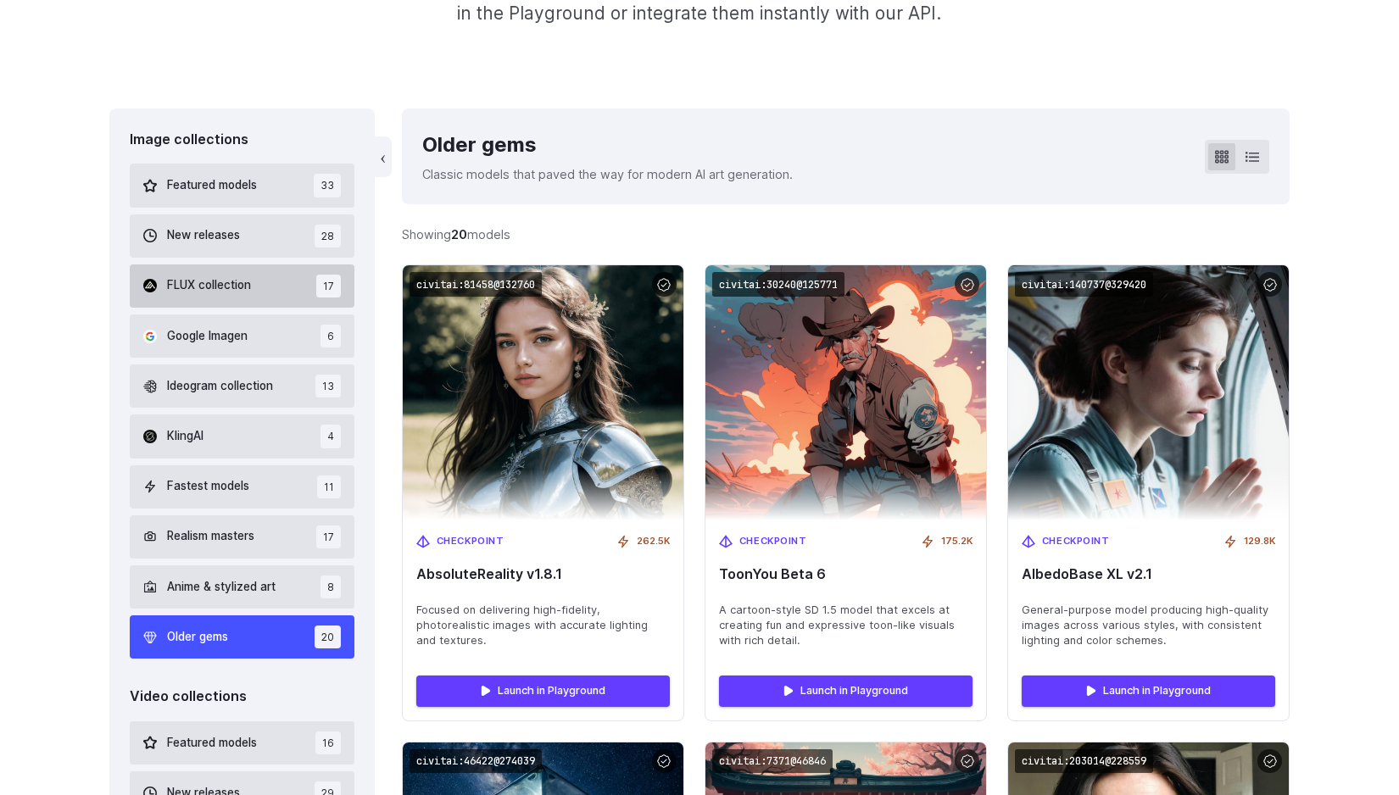
click at [270, 298] on button "FLUX collection 17" at bounding box center [242, 285] width 225 height 43
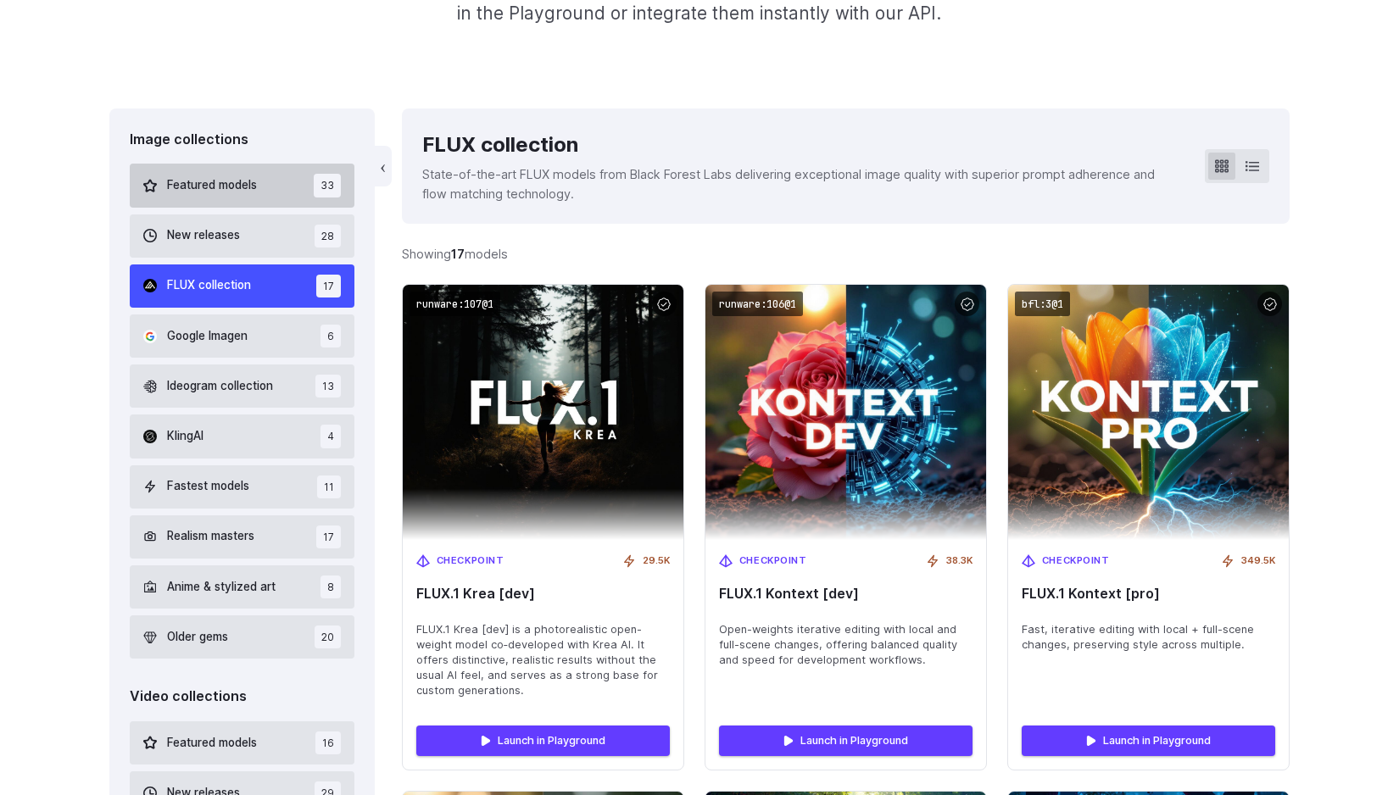
click at [244, 180] on span "Featured models" at bounding box center [212, 185] width 90 height 19
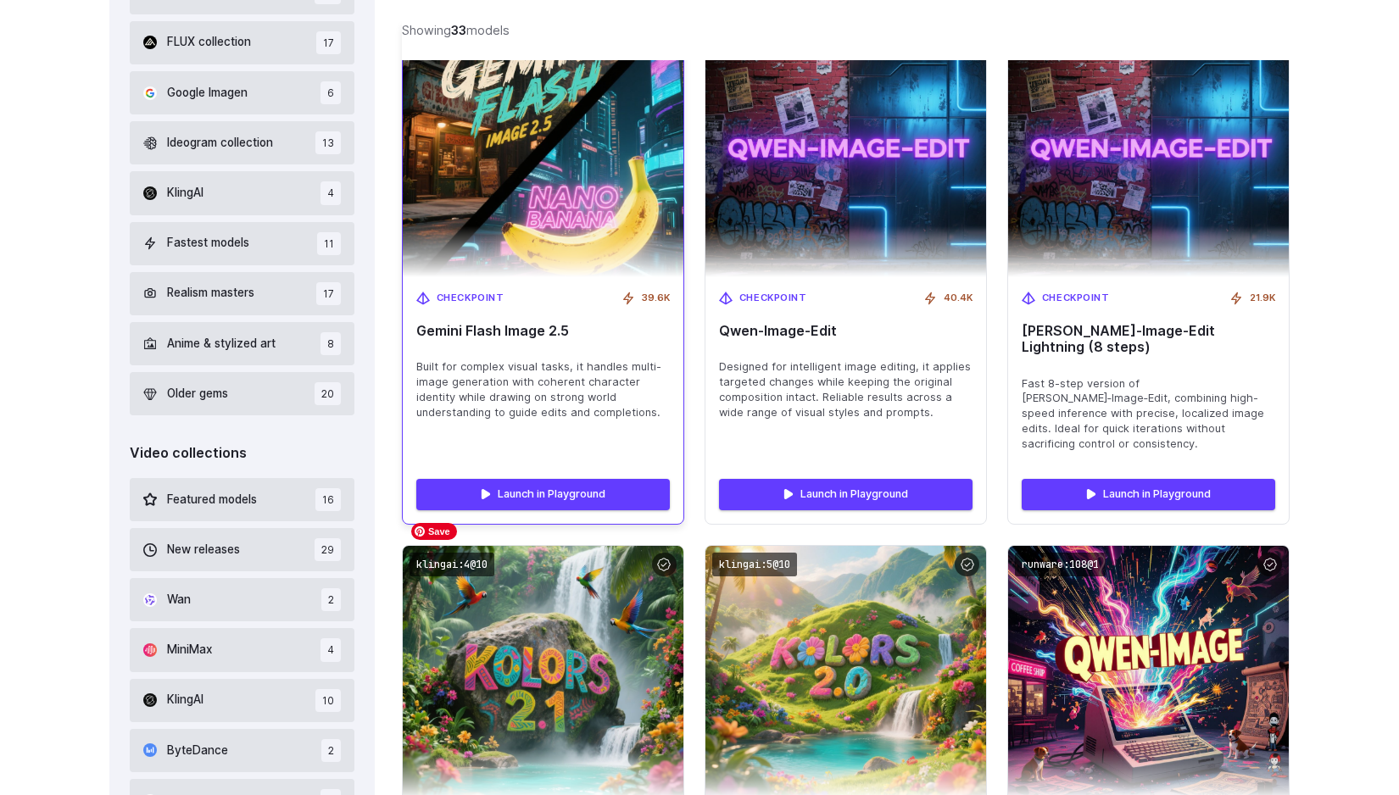
scroll to position [619, 0]
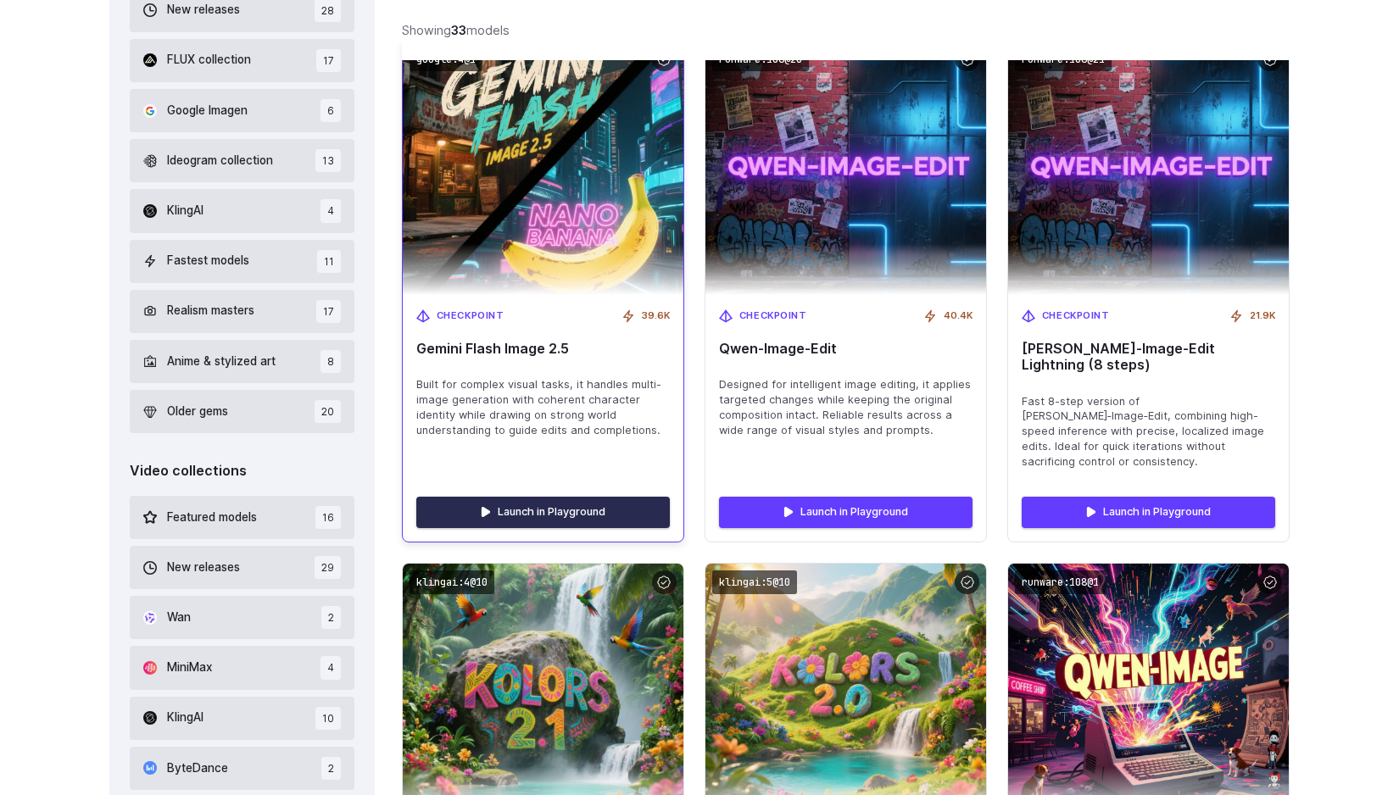
click at [508, 497] on link "Launch in Playground" at bounding box center [542, 512] width 253 height 31
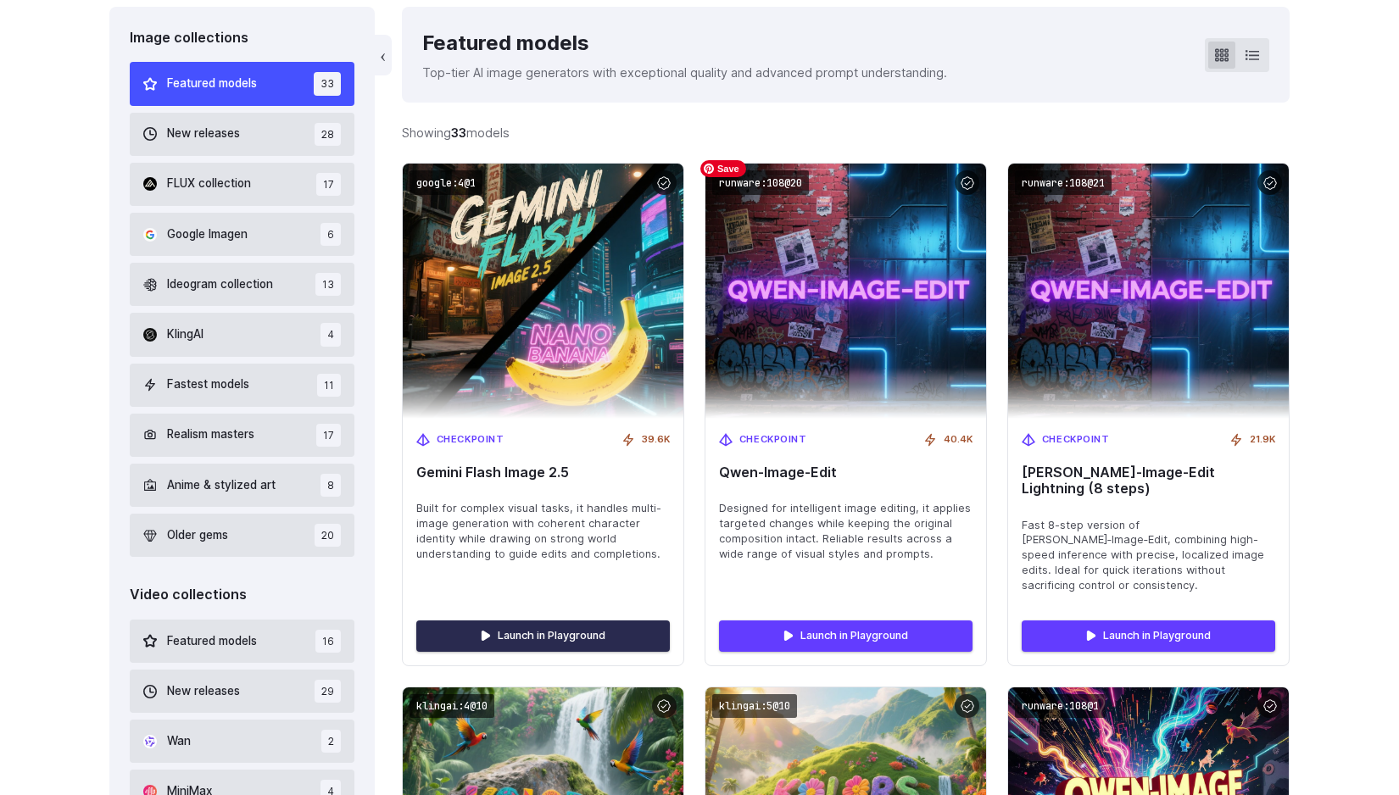
scroll to position [453, 0]
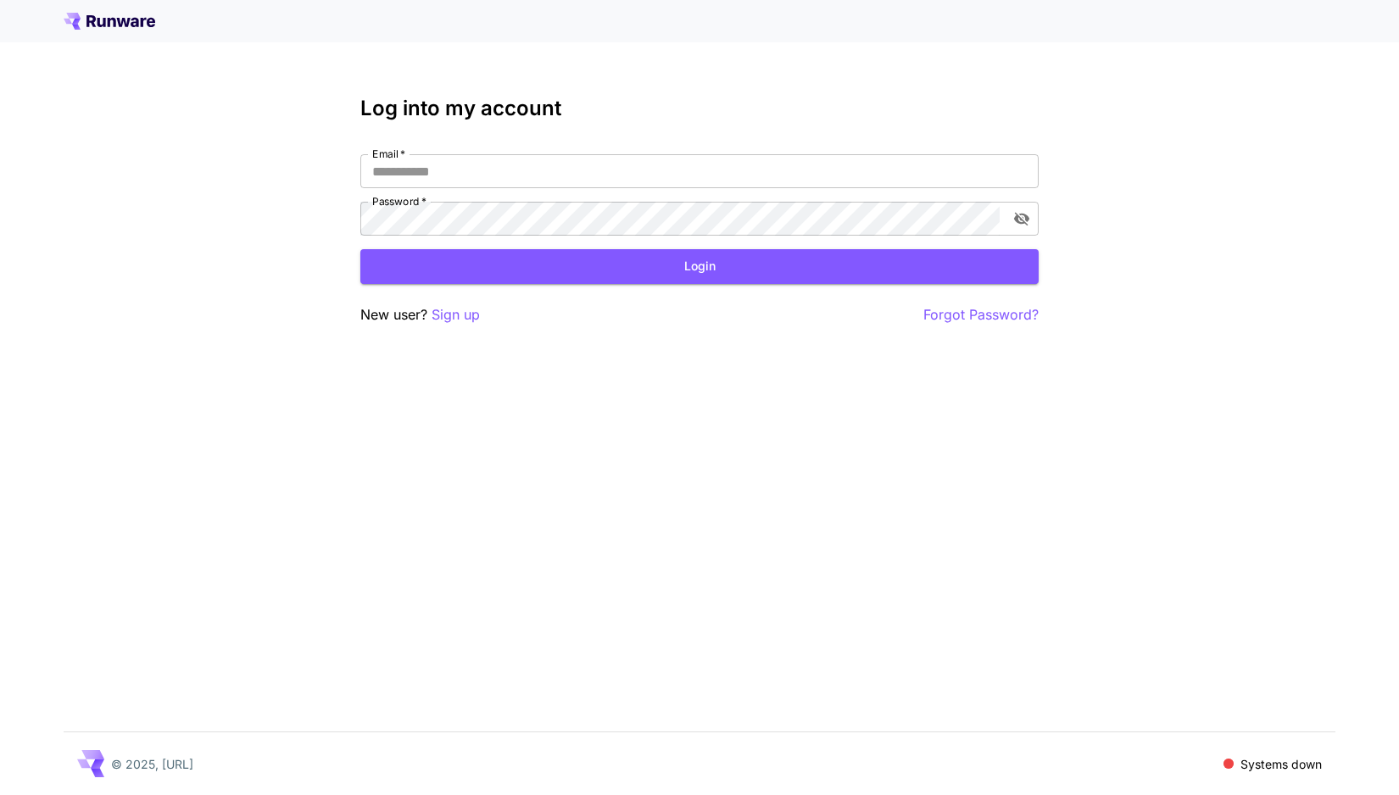
click at [154, 24] on icon at bounding box center [110, 21] width 92 height 17
click at [92, 25] on icon at bounding box center [110, 21] width 92 height 17
